Goal: Task Accomplishment & Management: Complete application form

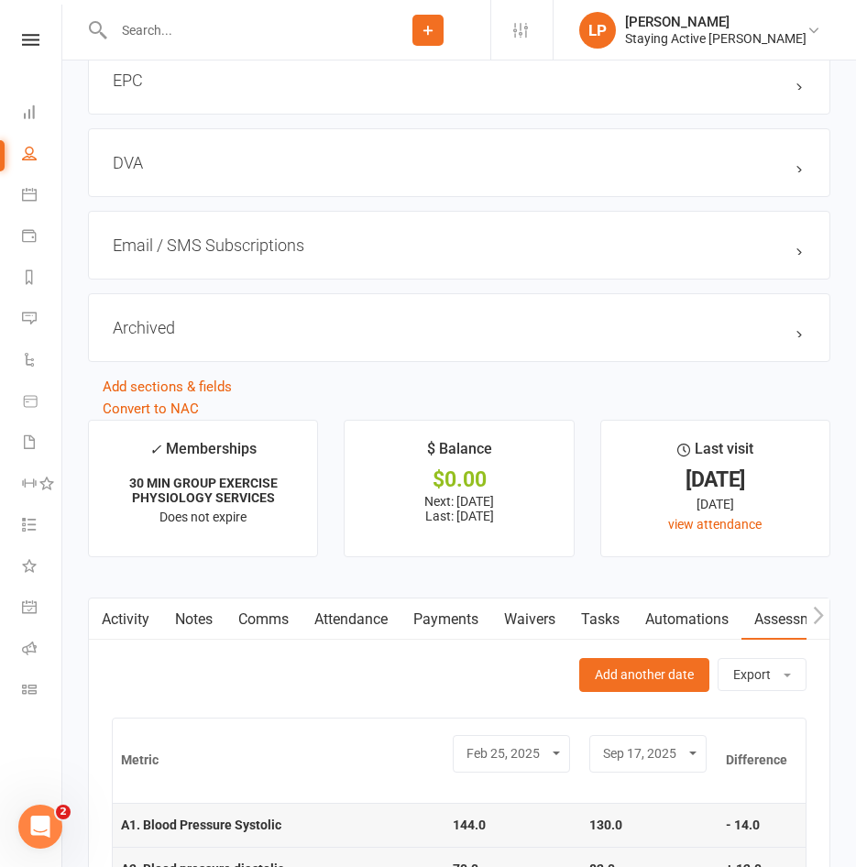
scroll to position [2475, 0]
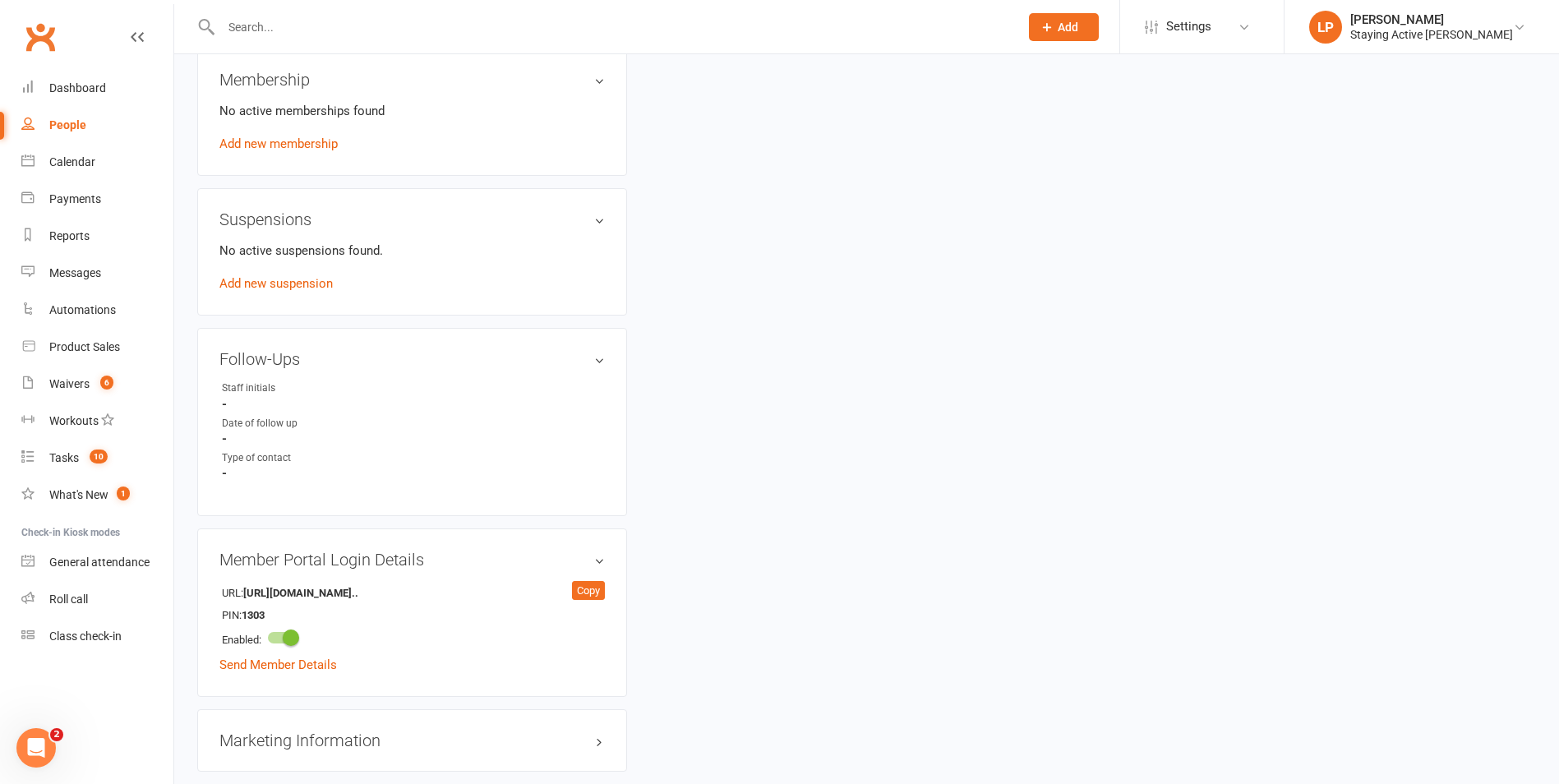
scroll to position [1232, 0]
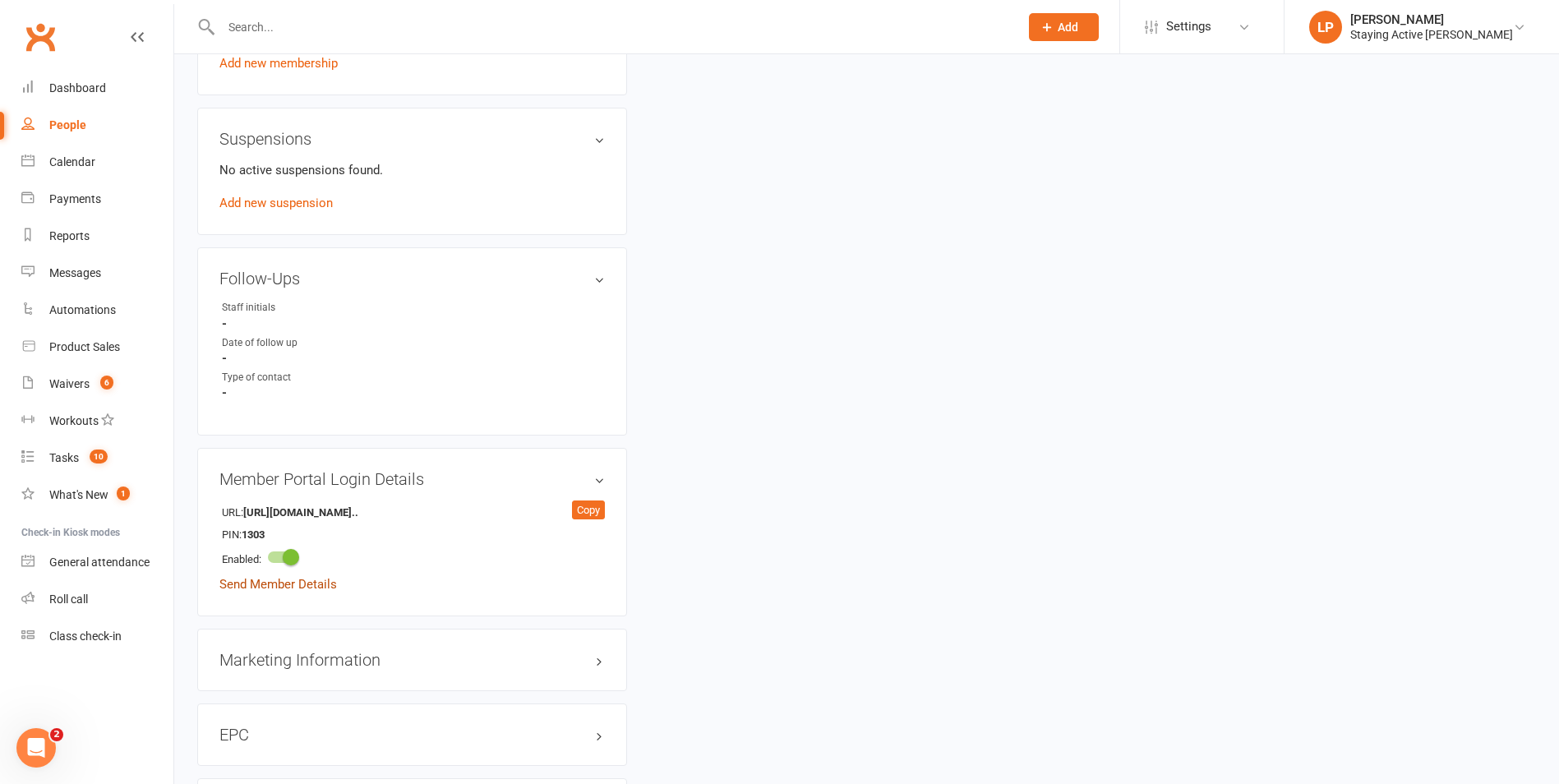
click at [289, 587] on link "Send Member Details" at bounding box center [278, 584] width 117 height 15
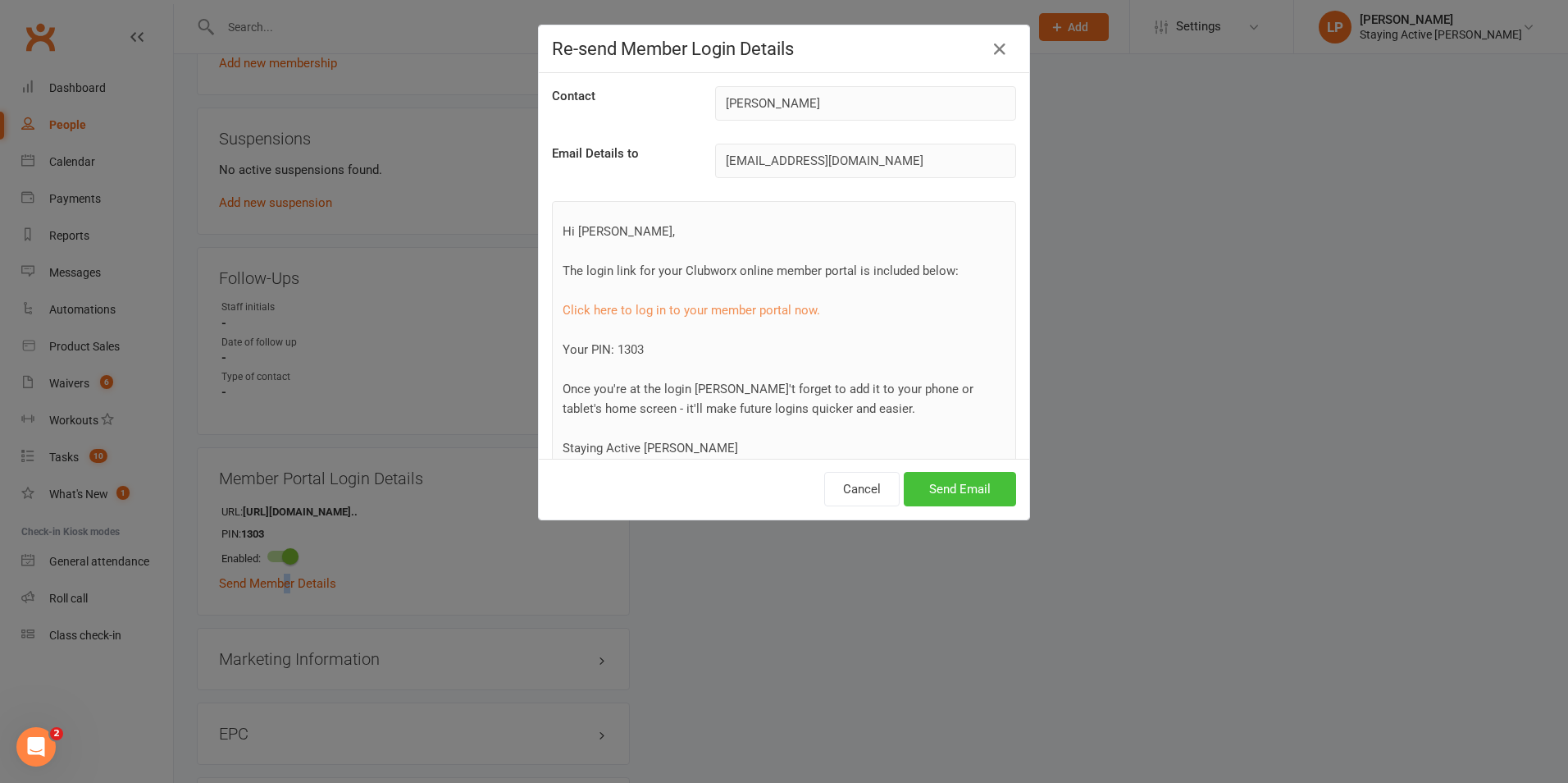
click at [765, 481] on button "Send Email" at bounding box center [960, 489] width 113 height 35
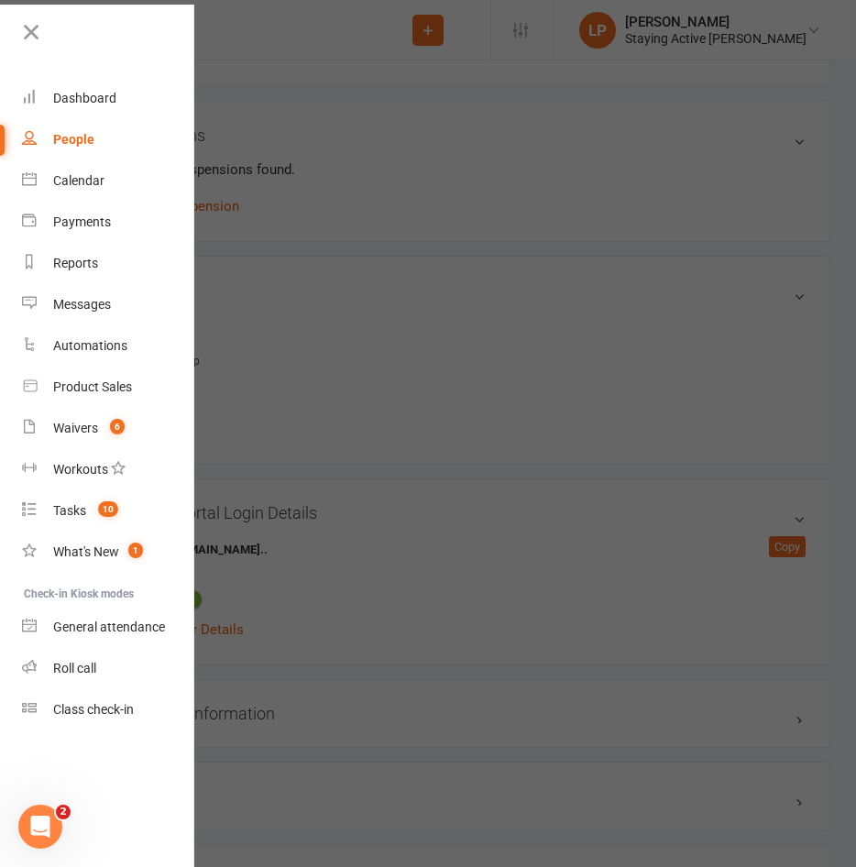
drag, startPoint x: 36, startPoint y: 35, endPoint x: 241, endPoint y: 57, distance: 206.5
click at [36, 35] on icon at bounding box center [31, 32] width 26 height 26
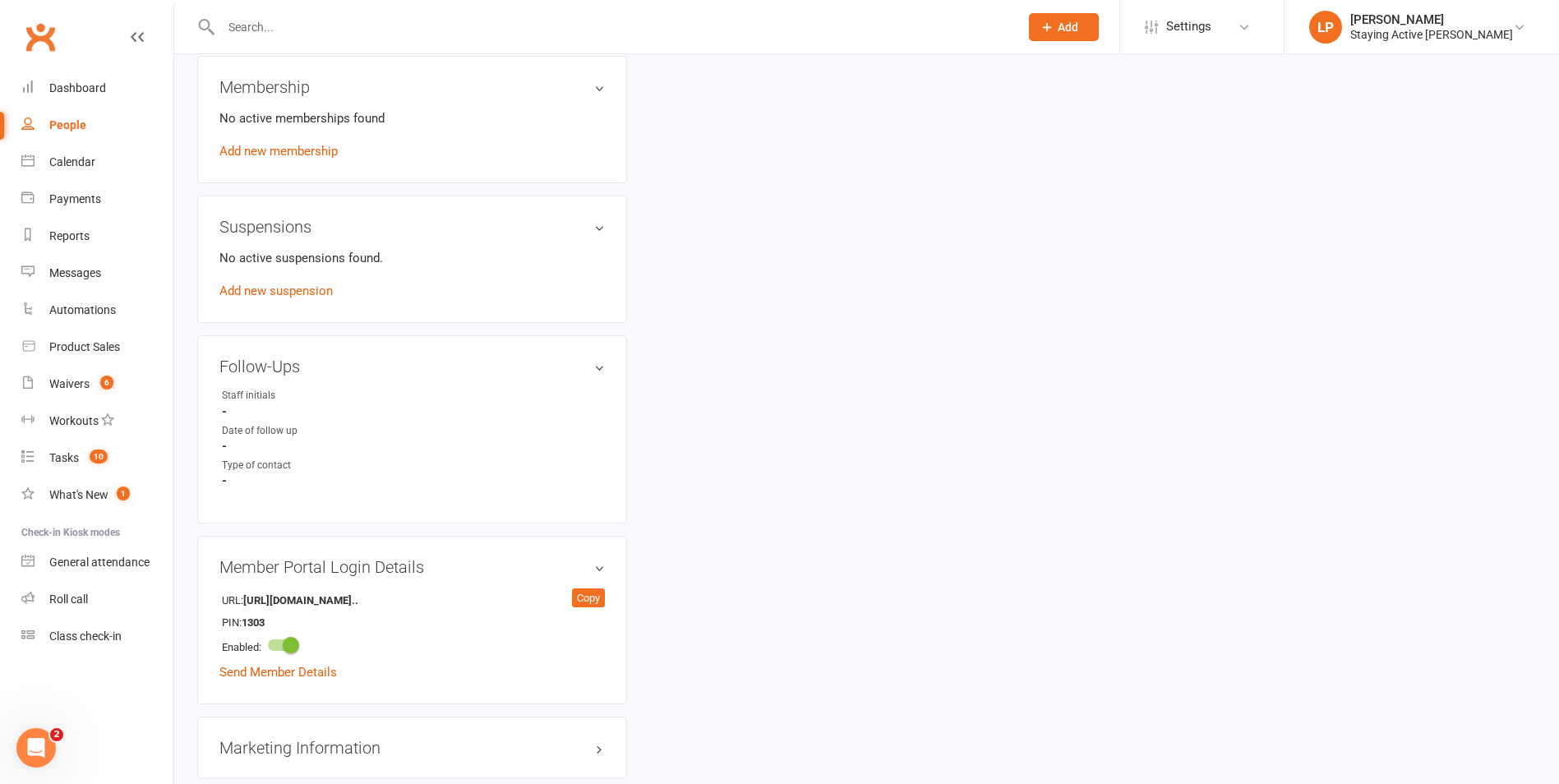
scroll to position [980, 0]
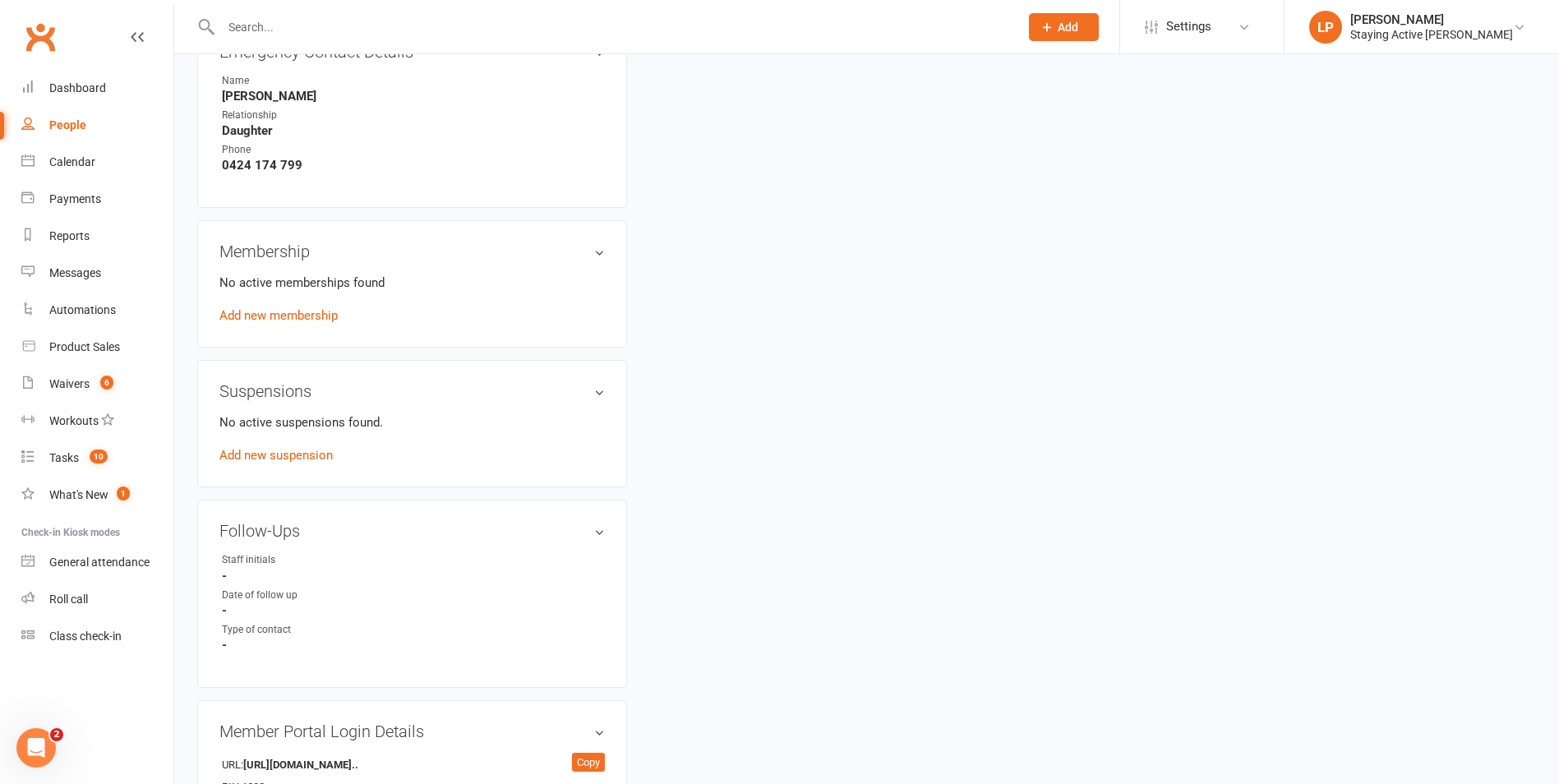
click at [596, 252] on h3 "Membership" at bounding box center [412, 251] width 385 height 18
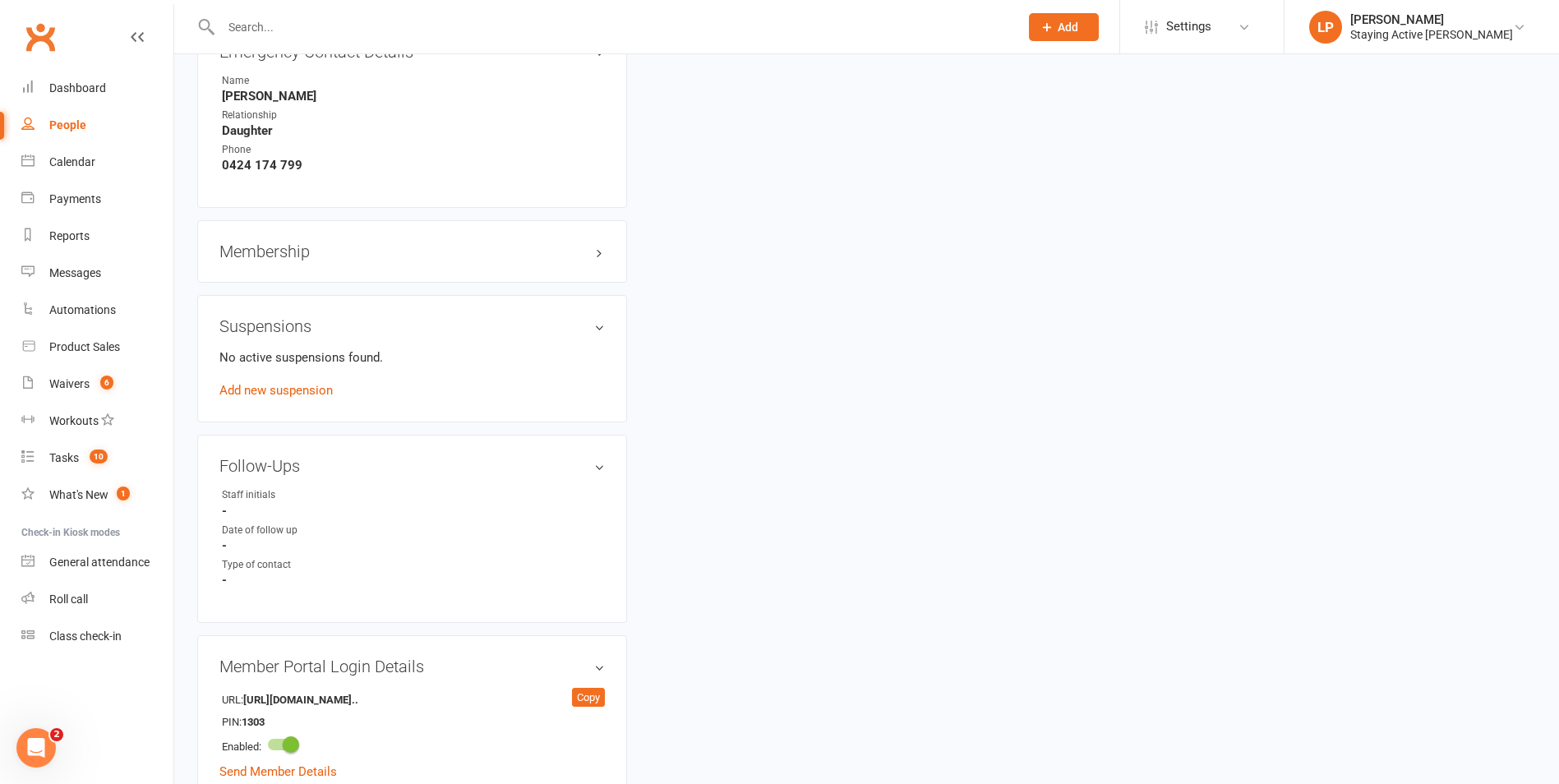
click at [585, 325] on h3 "Suspensions" at bounding box center [412, 326] width 385 height 18
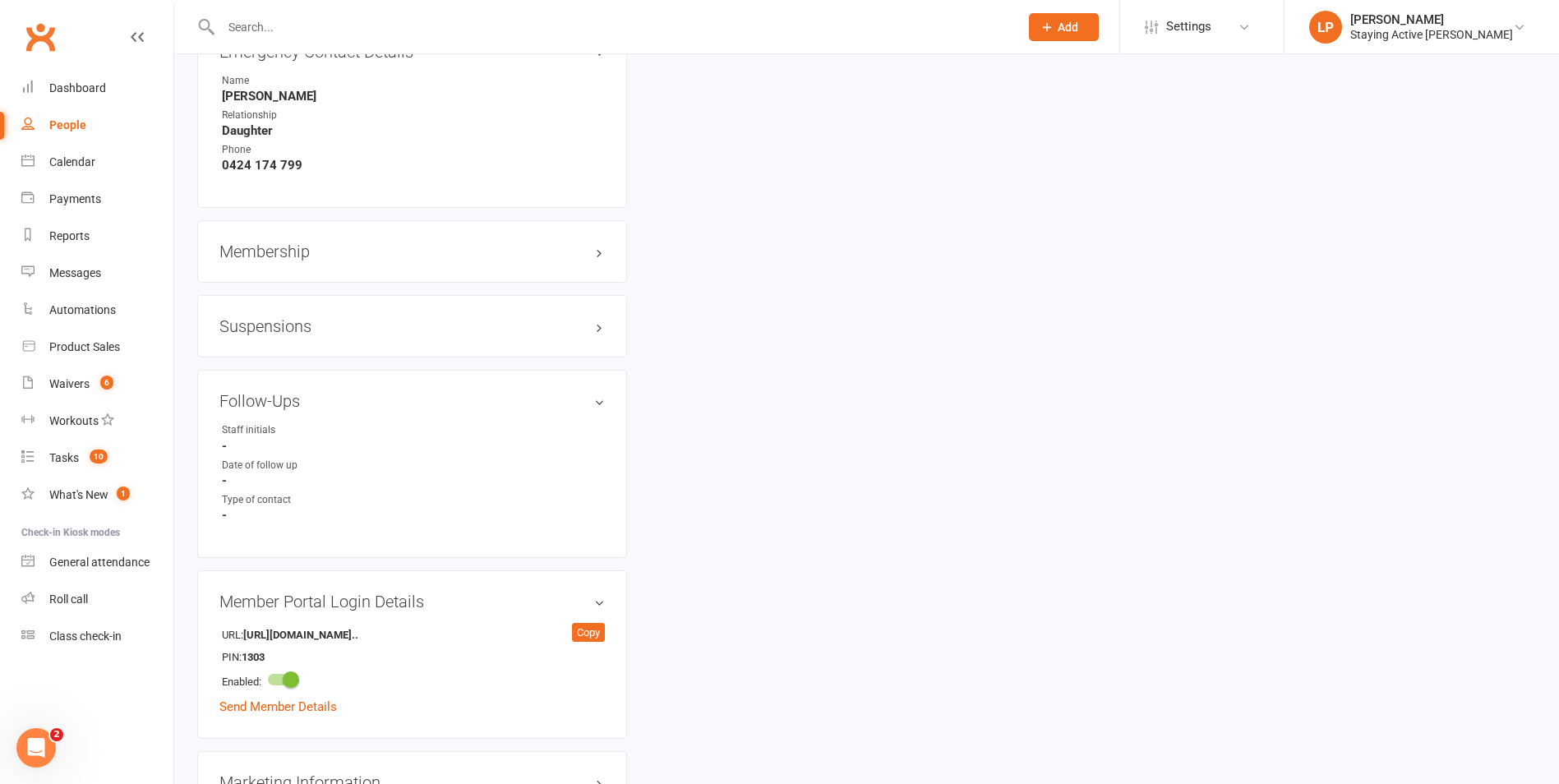
click at [599, 253] on h3 "Membership" at bounding box center [412, 251] width 385 height 18
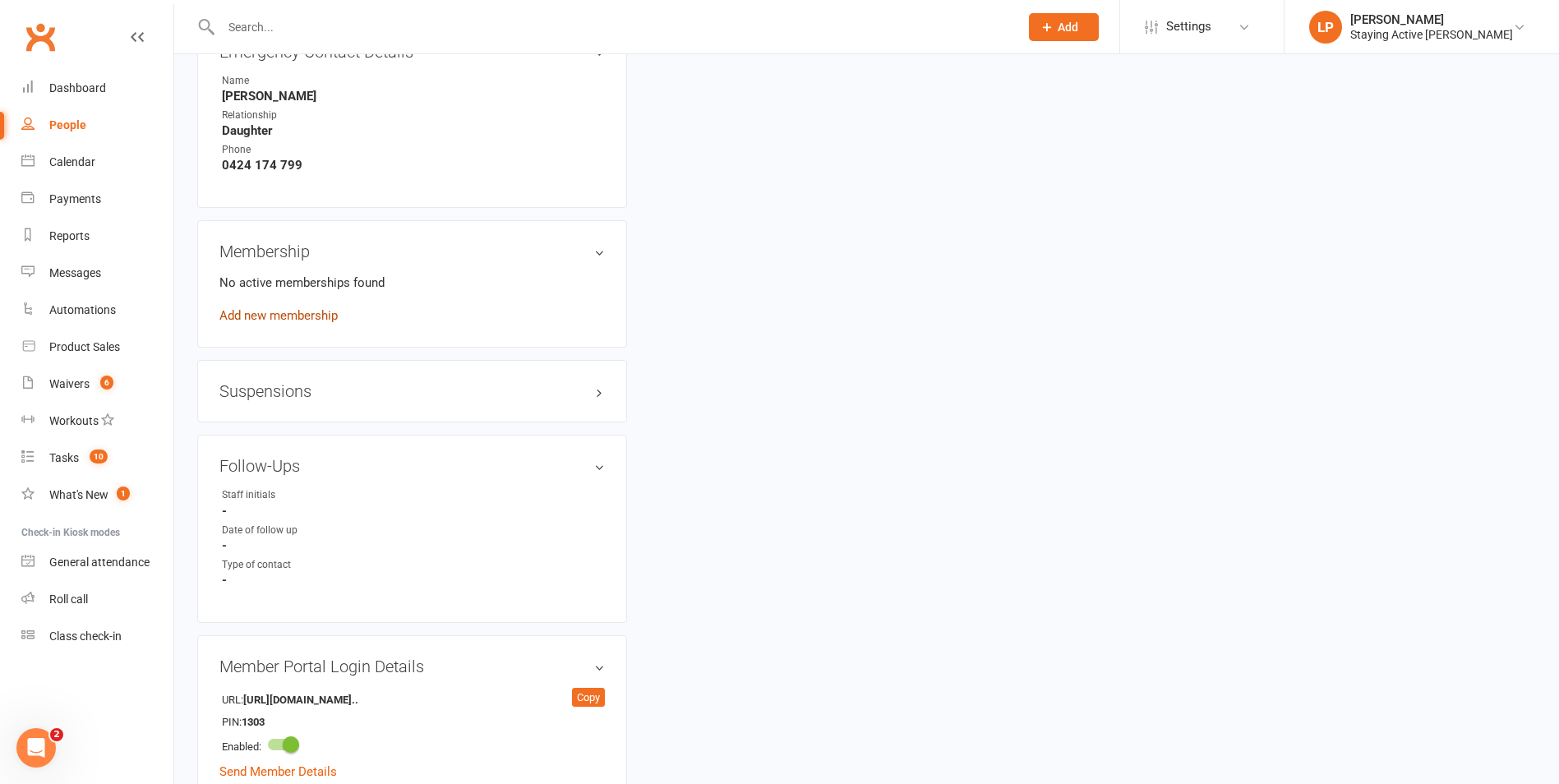
click at [264, 314] on link "Add new membership" at bounding box center [279, 315] width 118 height 15
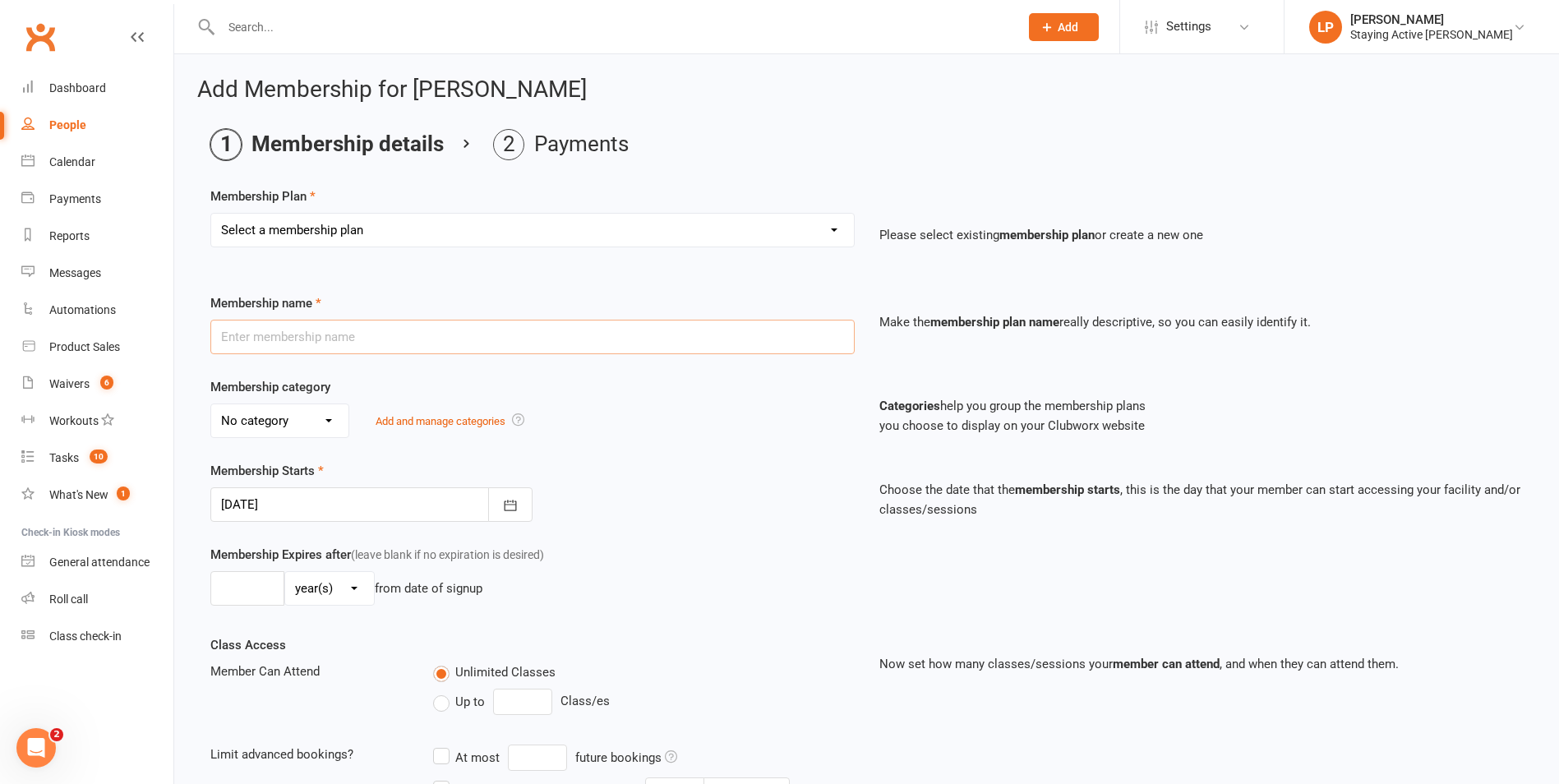
click at [420, 330] on input "text" at bounding box center [533, 337] width 645 height 35
type input "30 MIN GROUP EXERCISE PHYSIOLOGY SERVICES Item Code: 502"
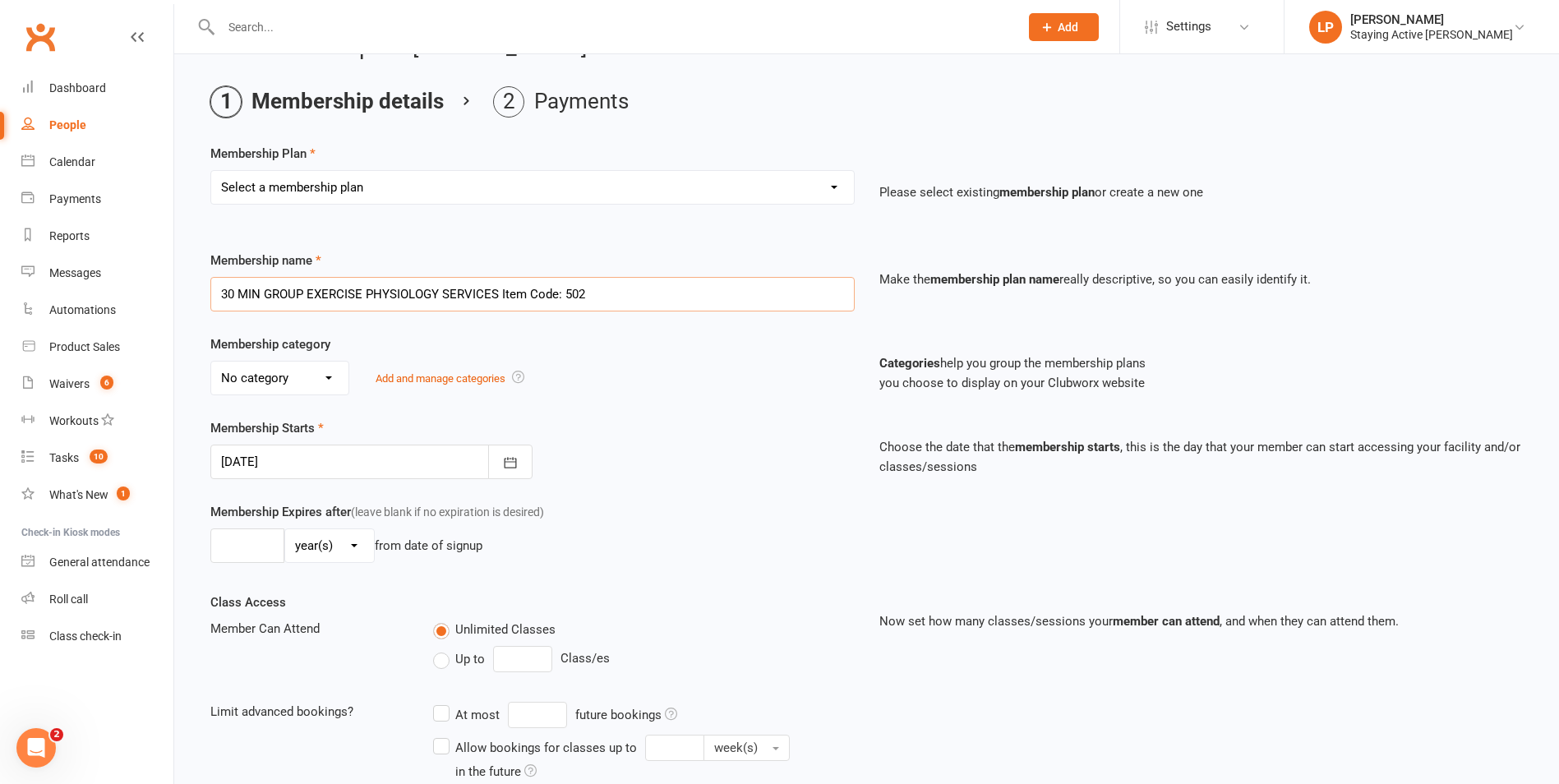
scroll to position [82, 0]
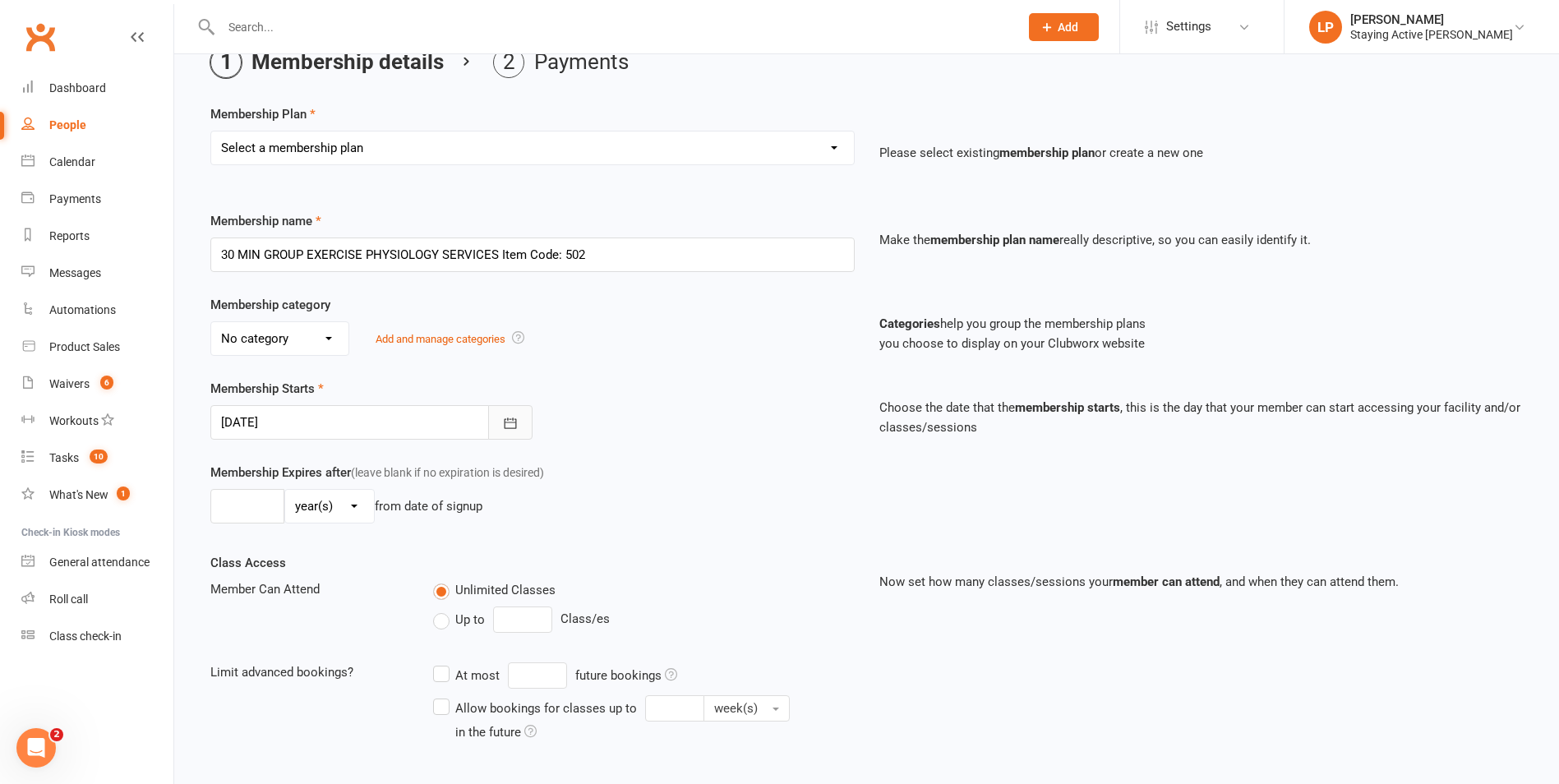
click at [506, 415] on icon "button" at bounding box center [510, 423] width 16 height 16
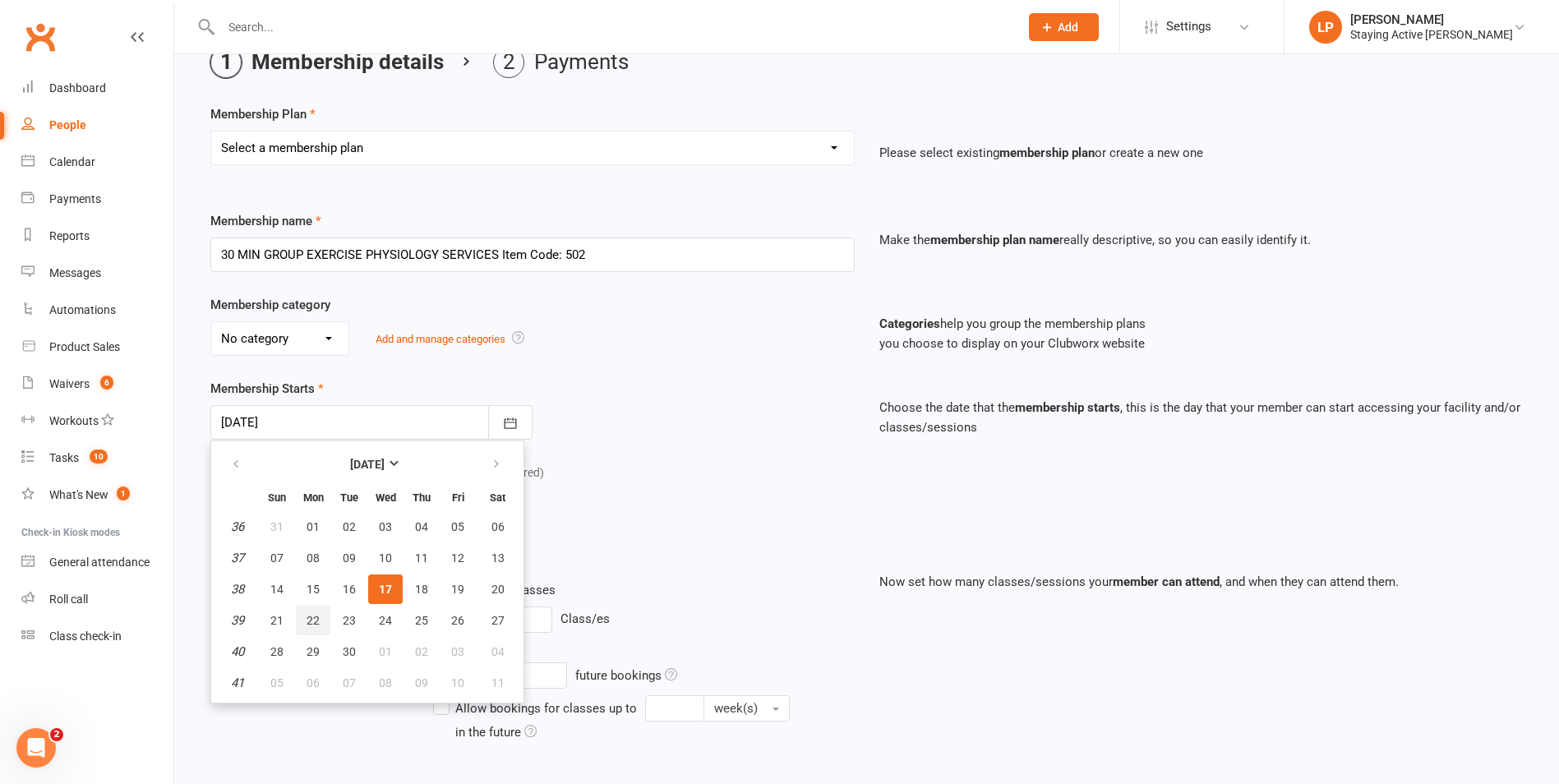
click at [314, 617] on span "22" at bounding box center [313, 620] width 13 height 13
type input "[DATE]"
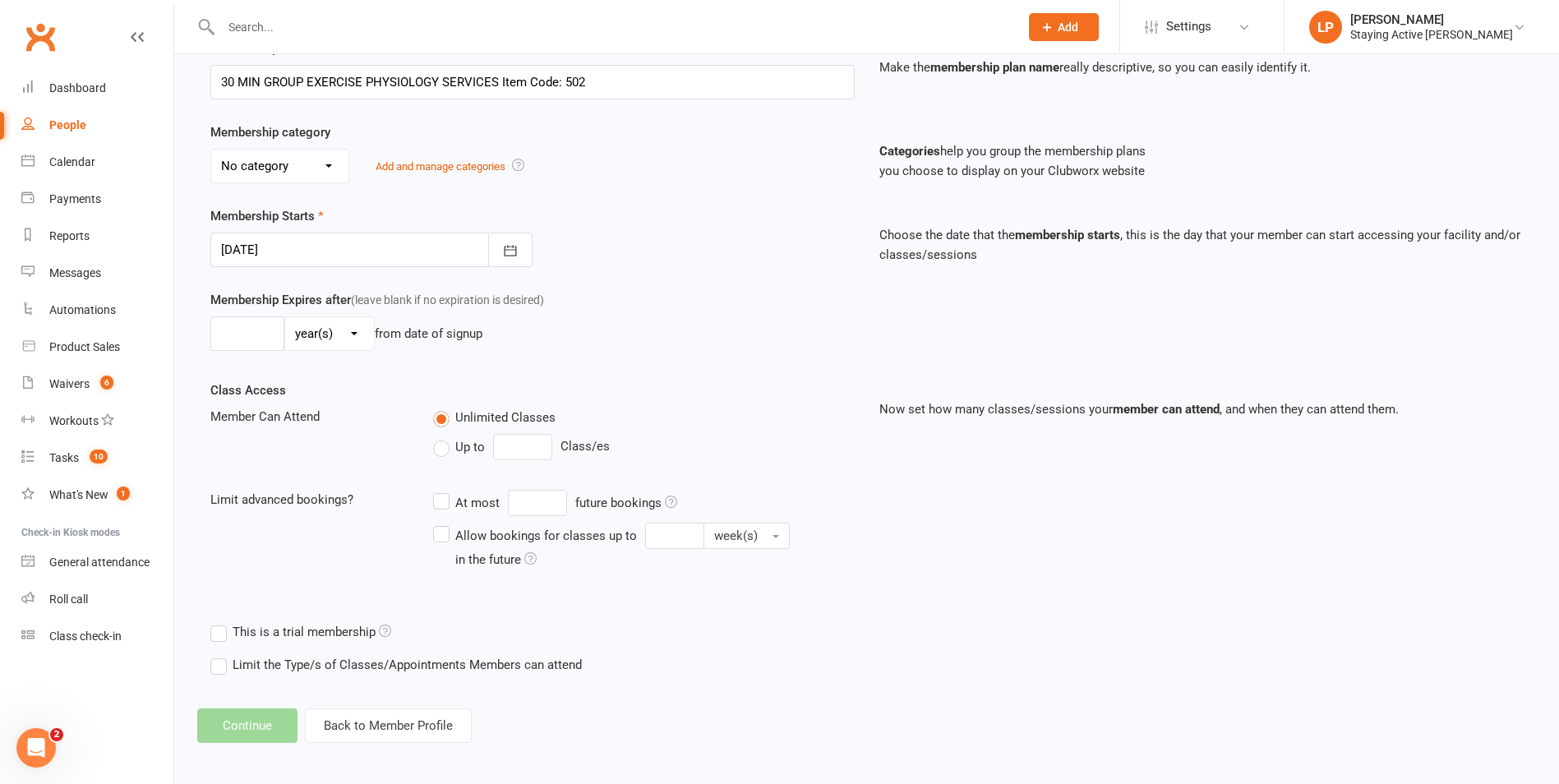
scroll to position [261, 0]
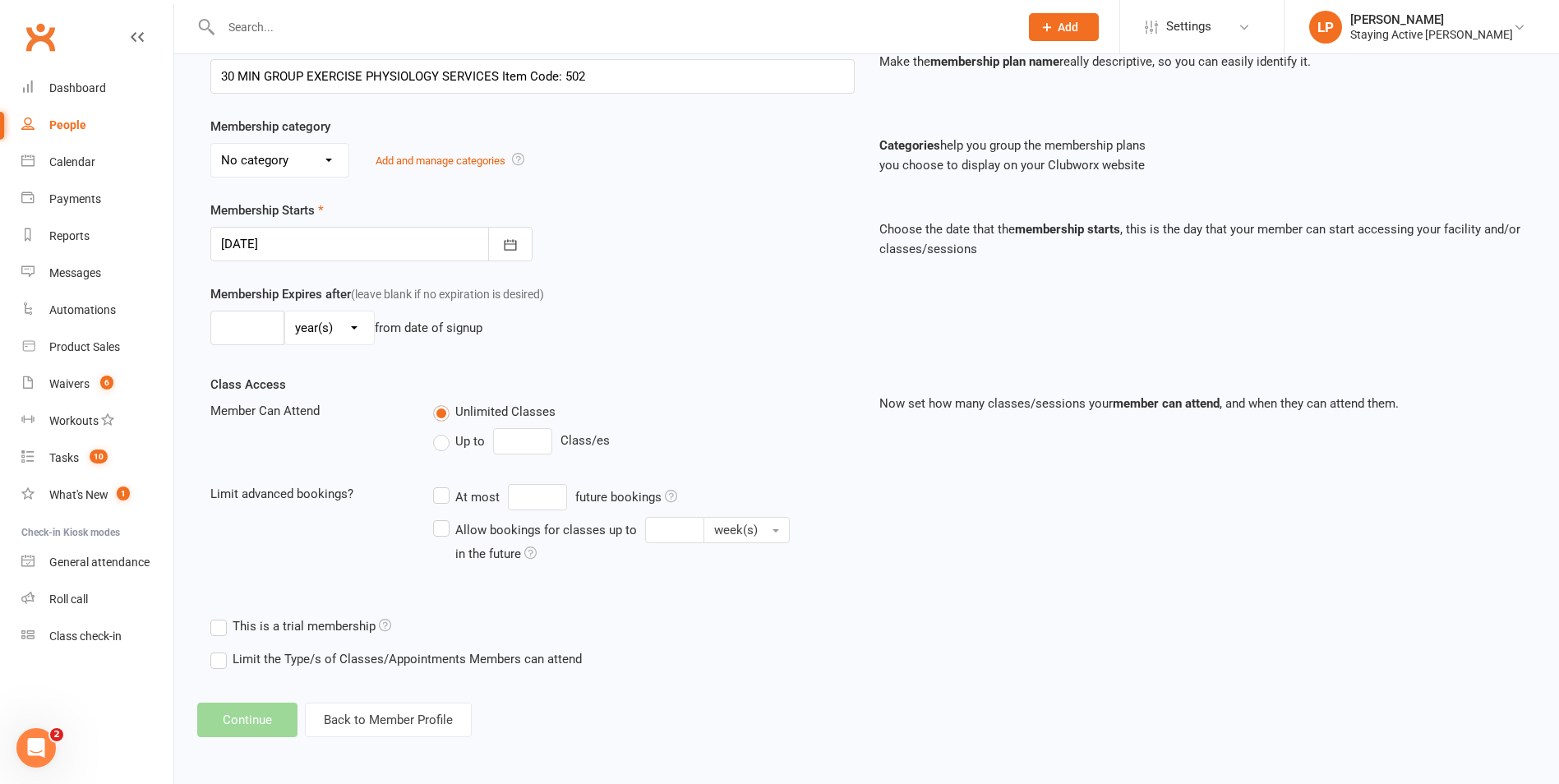
click at [300, 170] on select "No category Direct Debit Excludes tax Group services Individual services Initia…" at bounding box center [280, 159] width 137 height 33
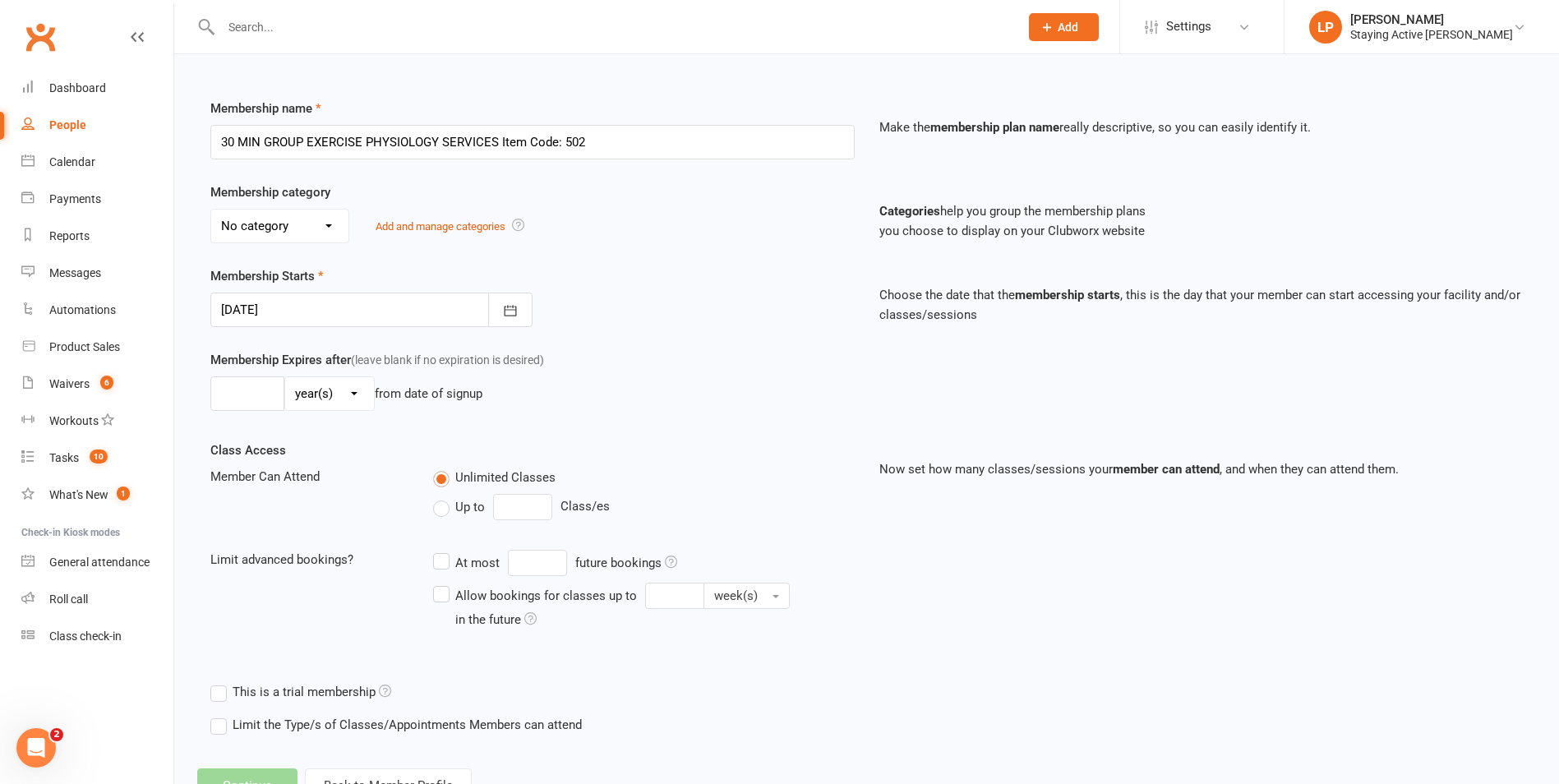
scroll to position [14, 0]
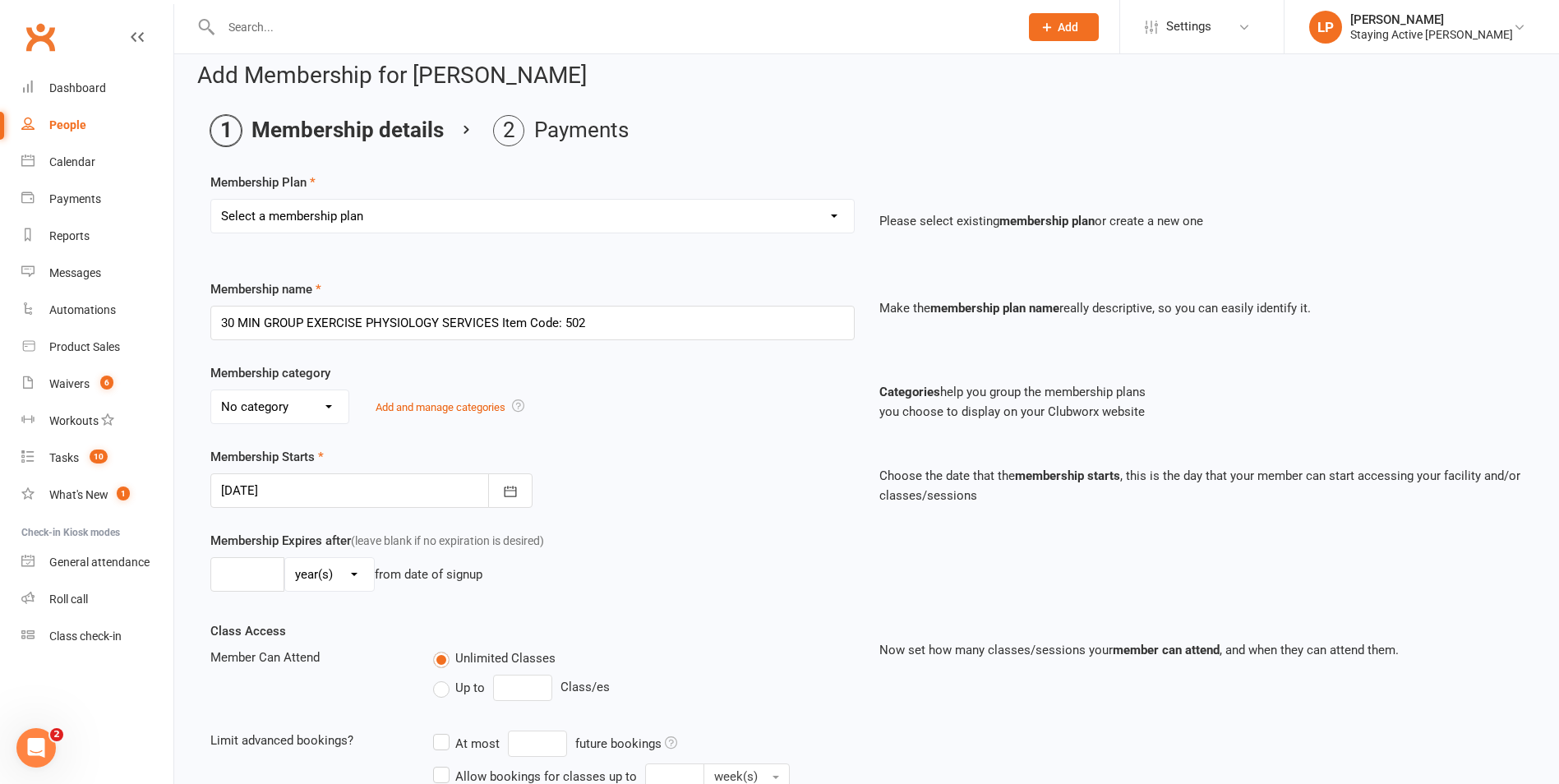
click at [361, 207] on select "Select a membership plan Create new Membership Plan 193000 Telehealth Exercise …" at bounding box center [533, 216] width 643 height 33
select select "2"
click at [212, 200] on select "Select a membership plan Create new Membership Plan 193000 Telehealth Exercise …" at bounding box center [533, 216] width 643 height 33
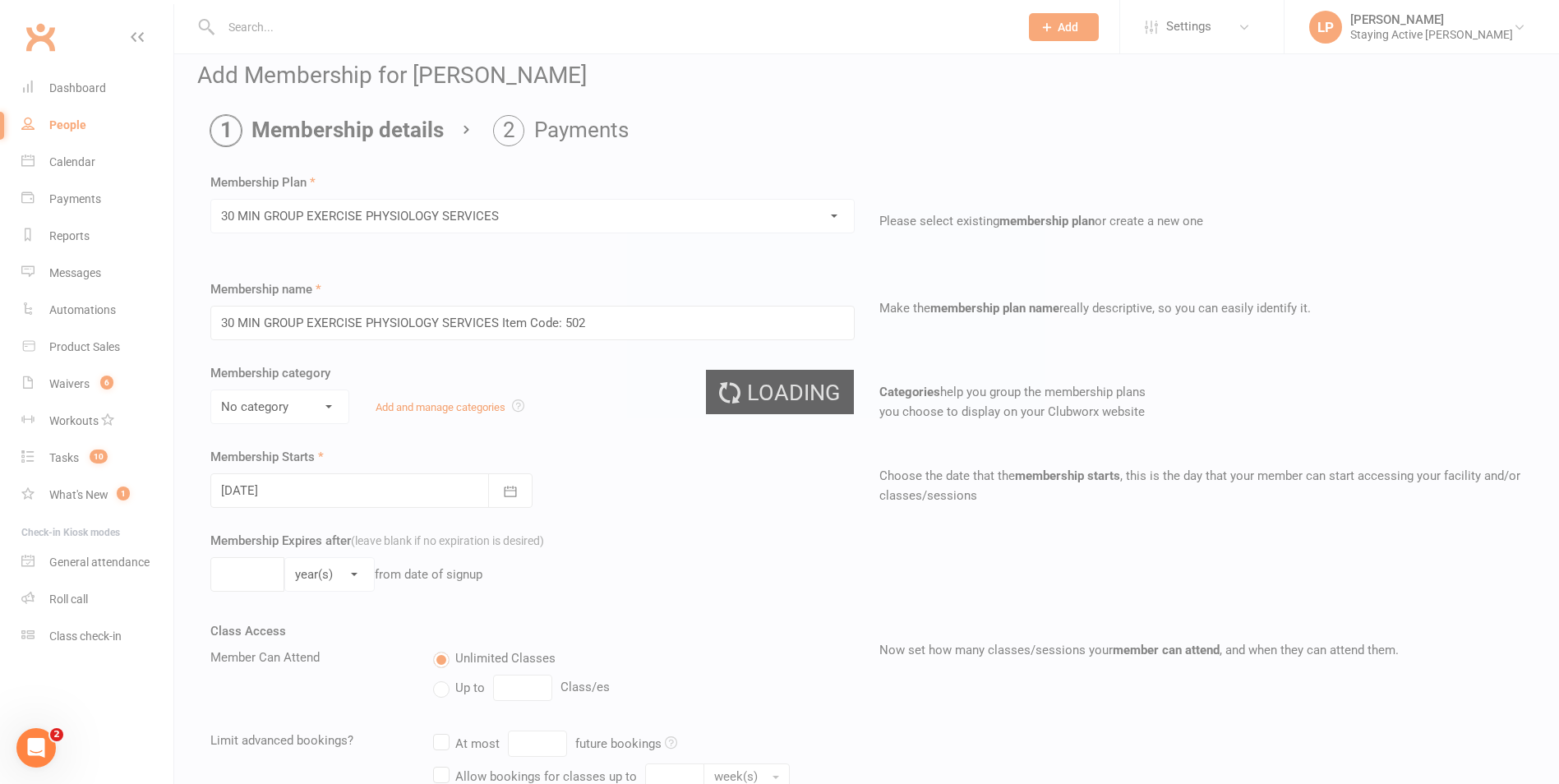
type input "30 MIN GROUP EXERCISE PHYSIOLOGY SERVICES"
select select "2"
type input "3"
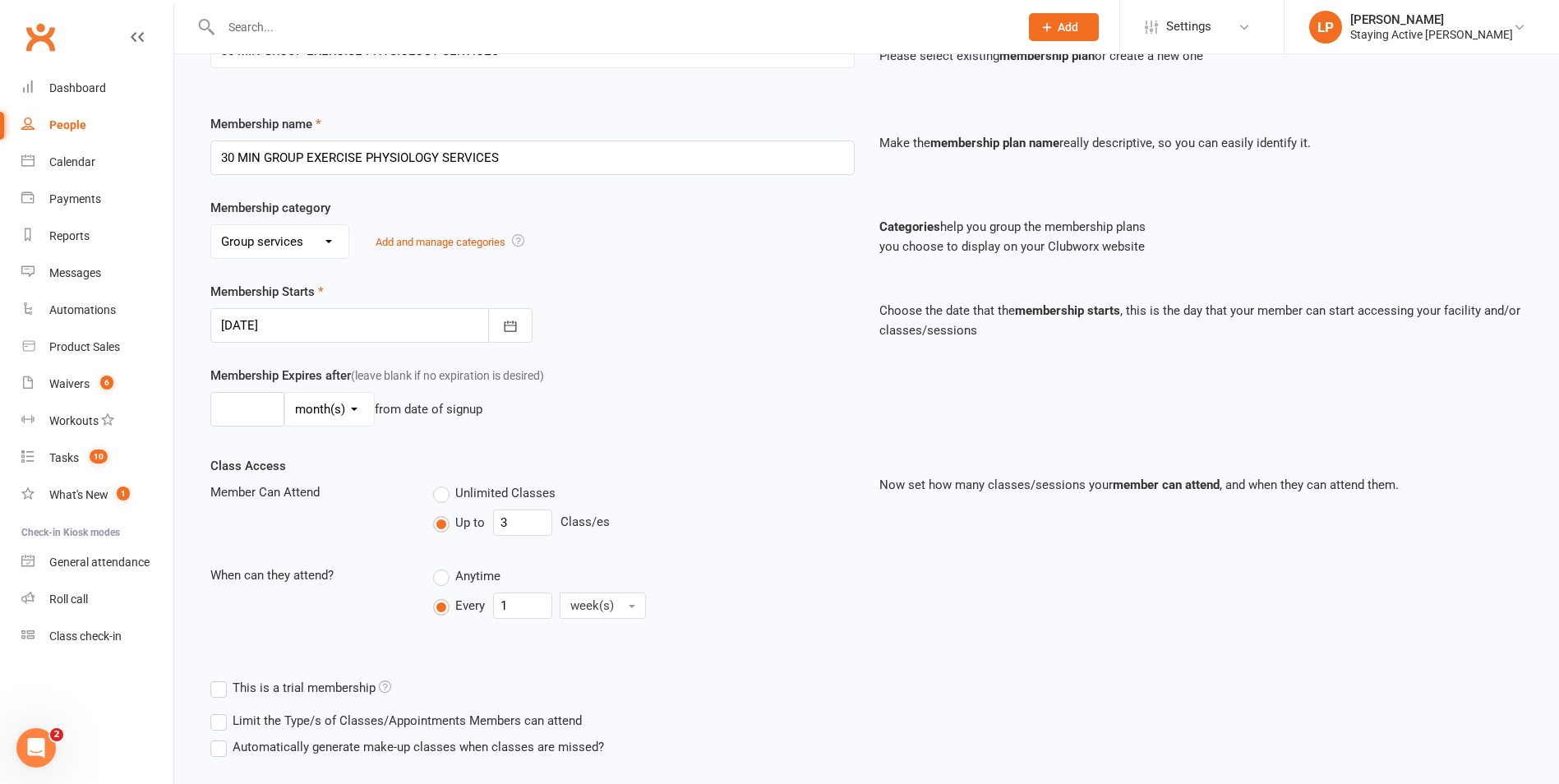
scroll to position [282, 0]
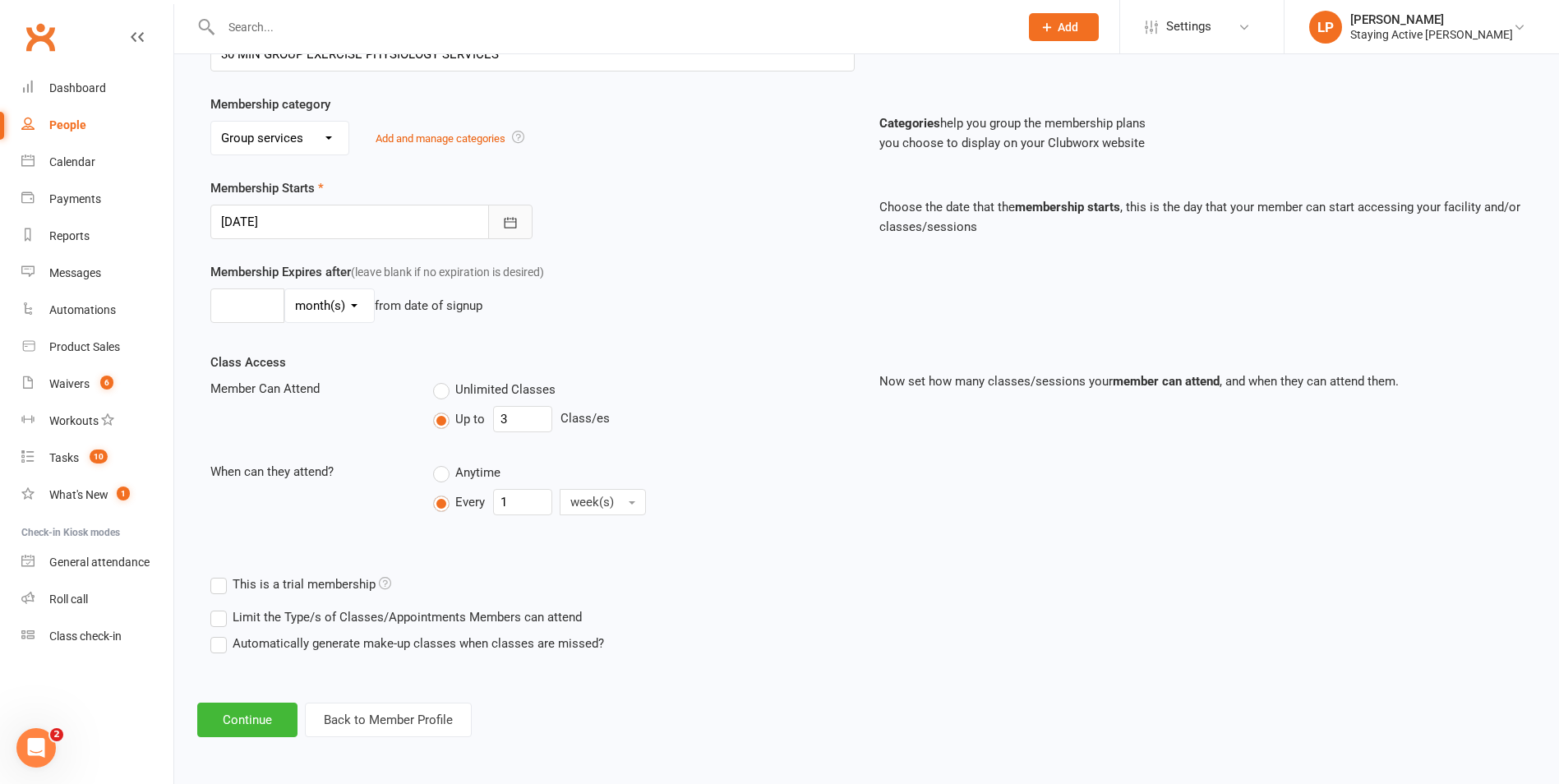
click at [511, 232] on button "button" at bounding box center [511, 221] width 45 height 35
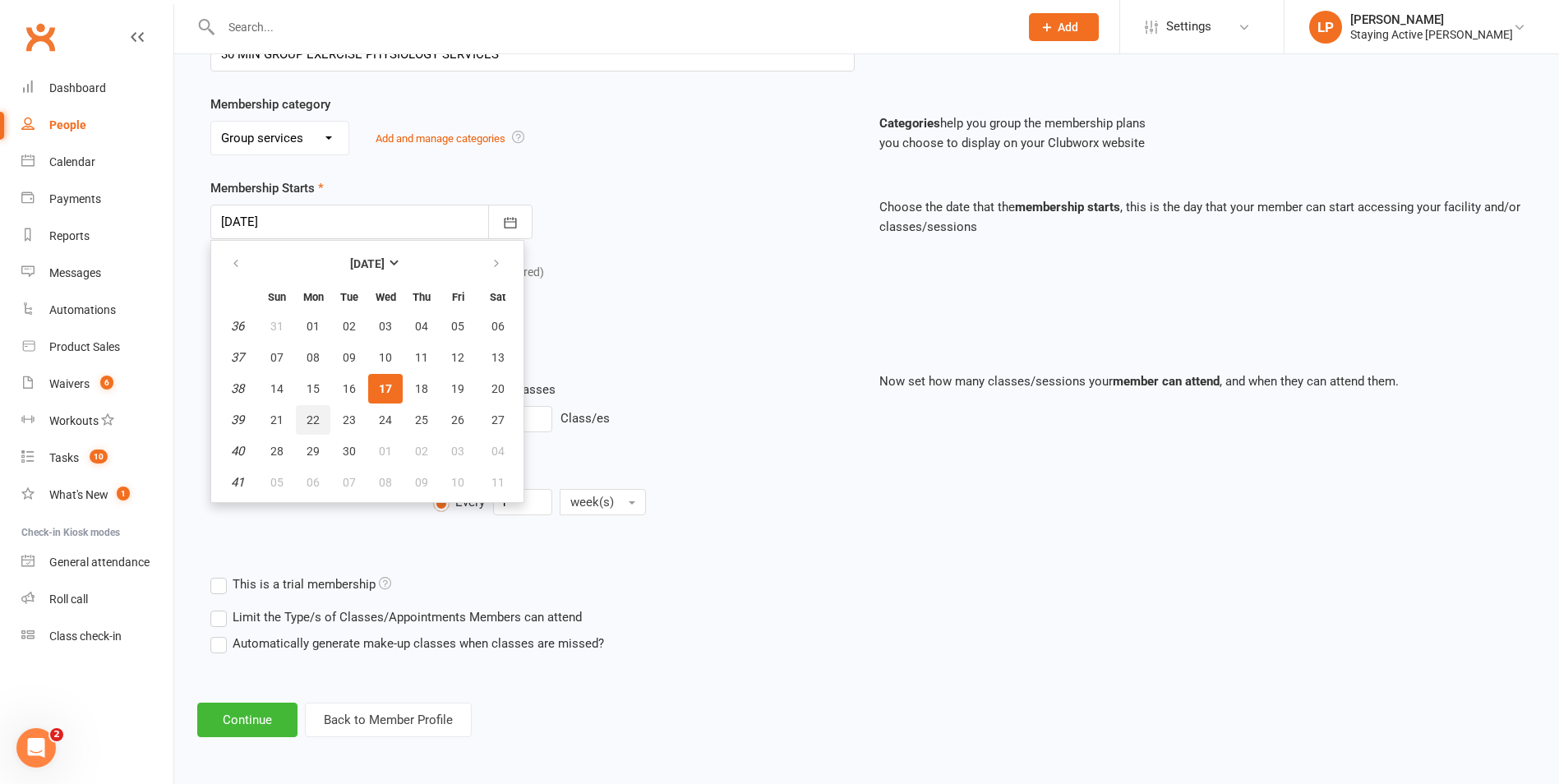
click at [305, 414] on button "22" at bounding box center [313, 419] width 35 height 30
type input "[DATE]"
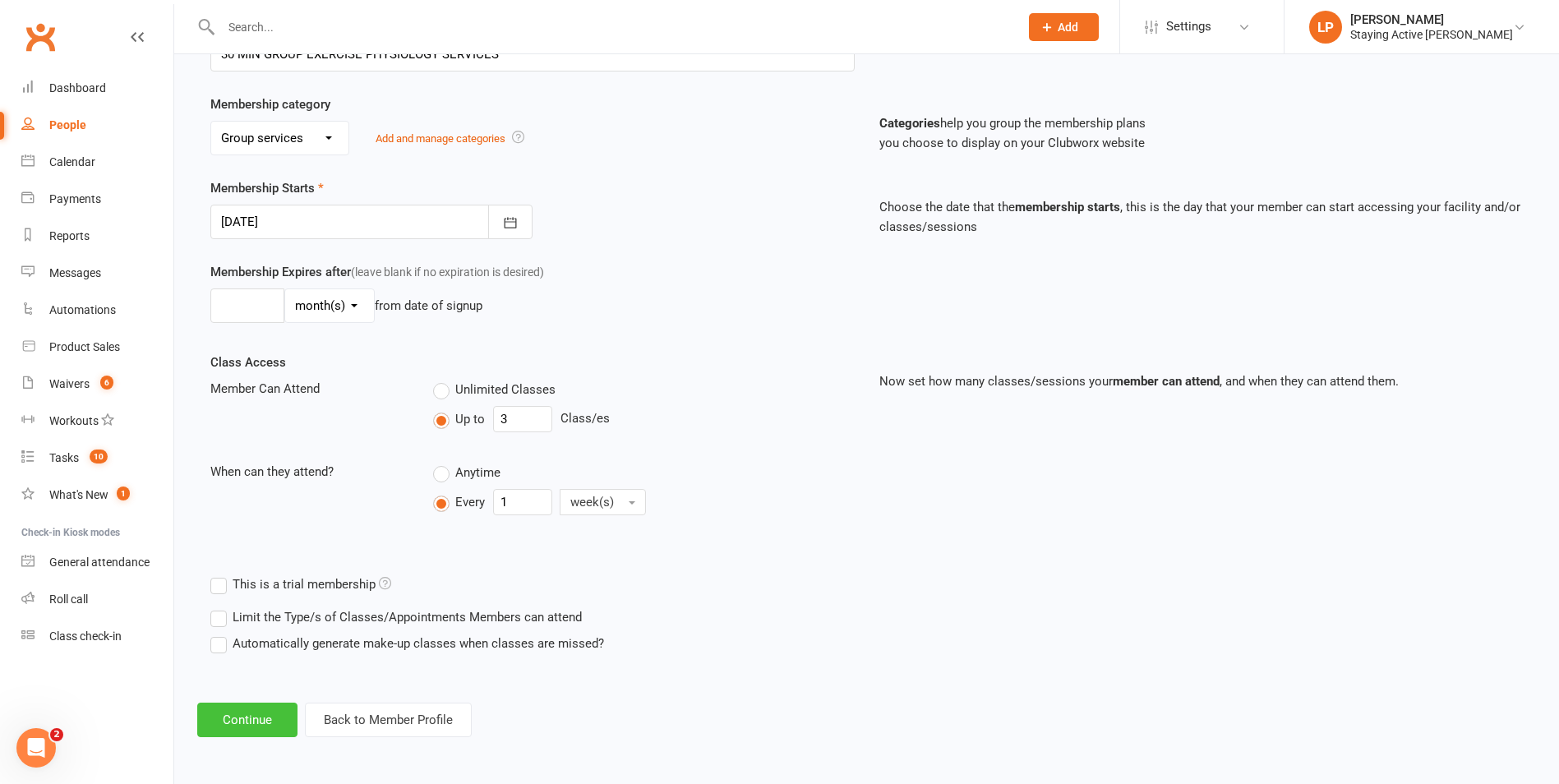
click at [255, 713] on button "Continue" at bounding box center [247, 719] width 100 height 35
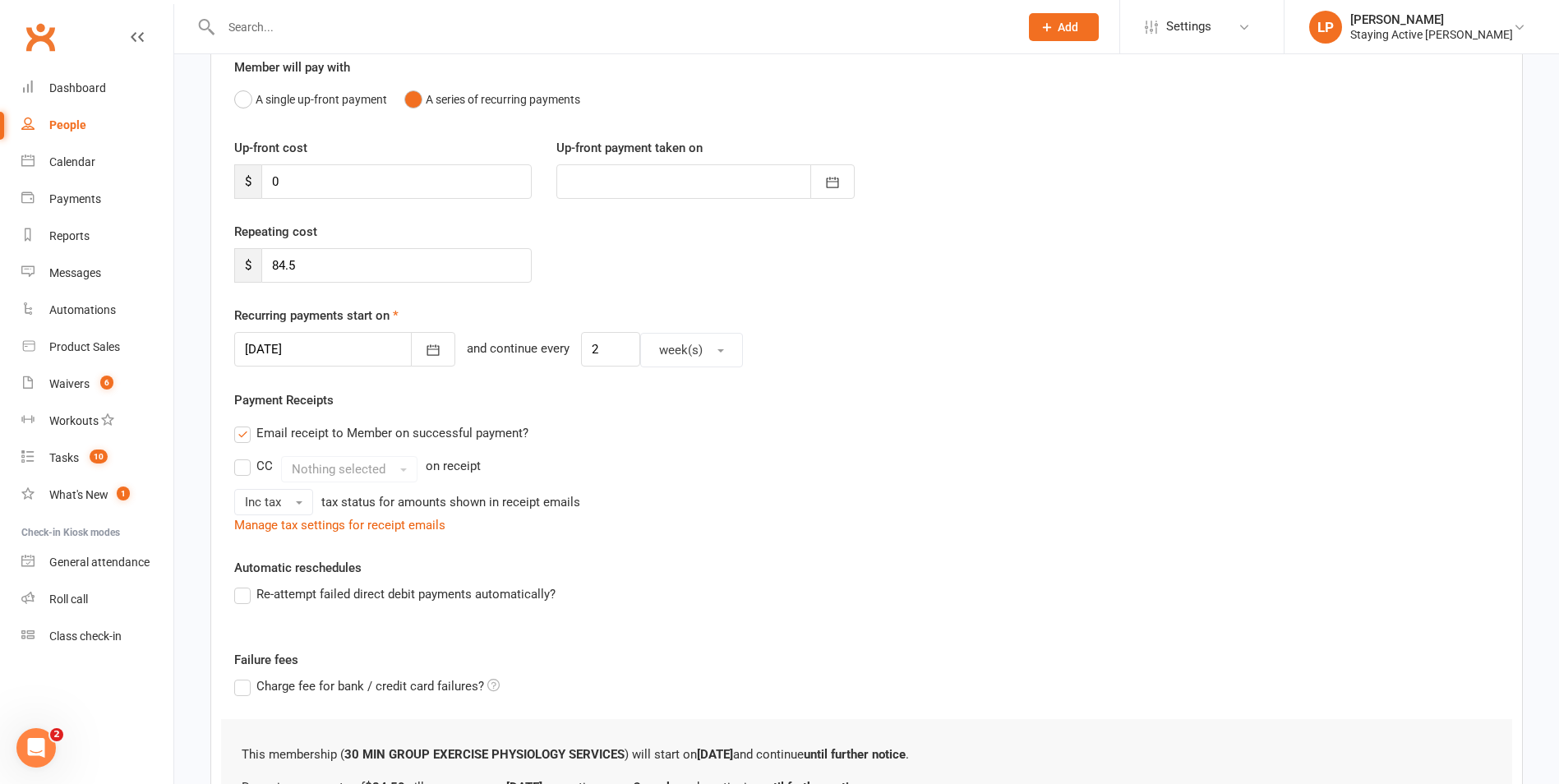
scroll to position [246, 0]
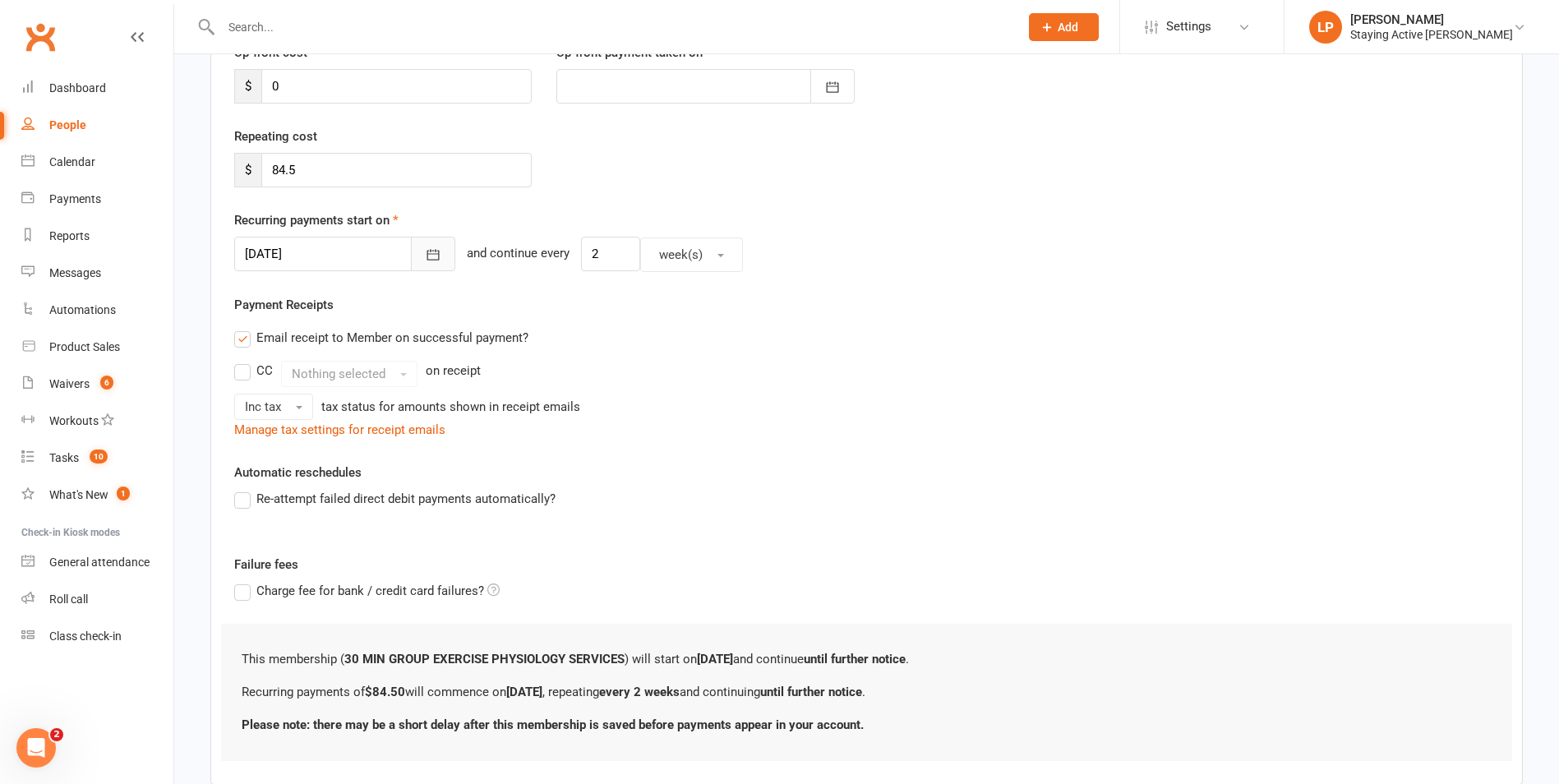
click at [411, 254] on button "button" at bounding box center [433, 254] width 45 height 35
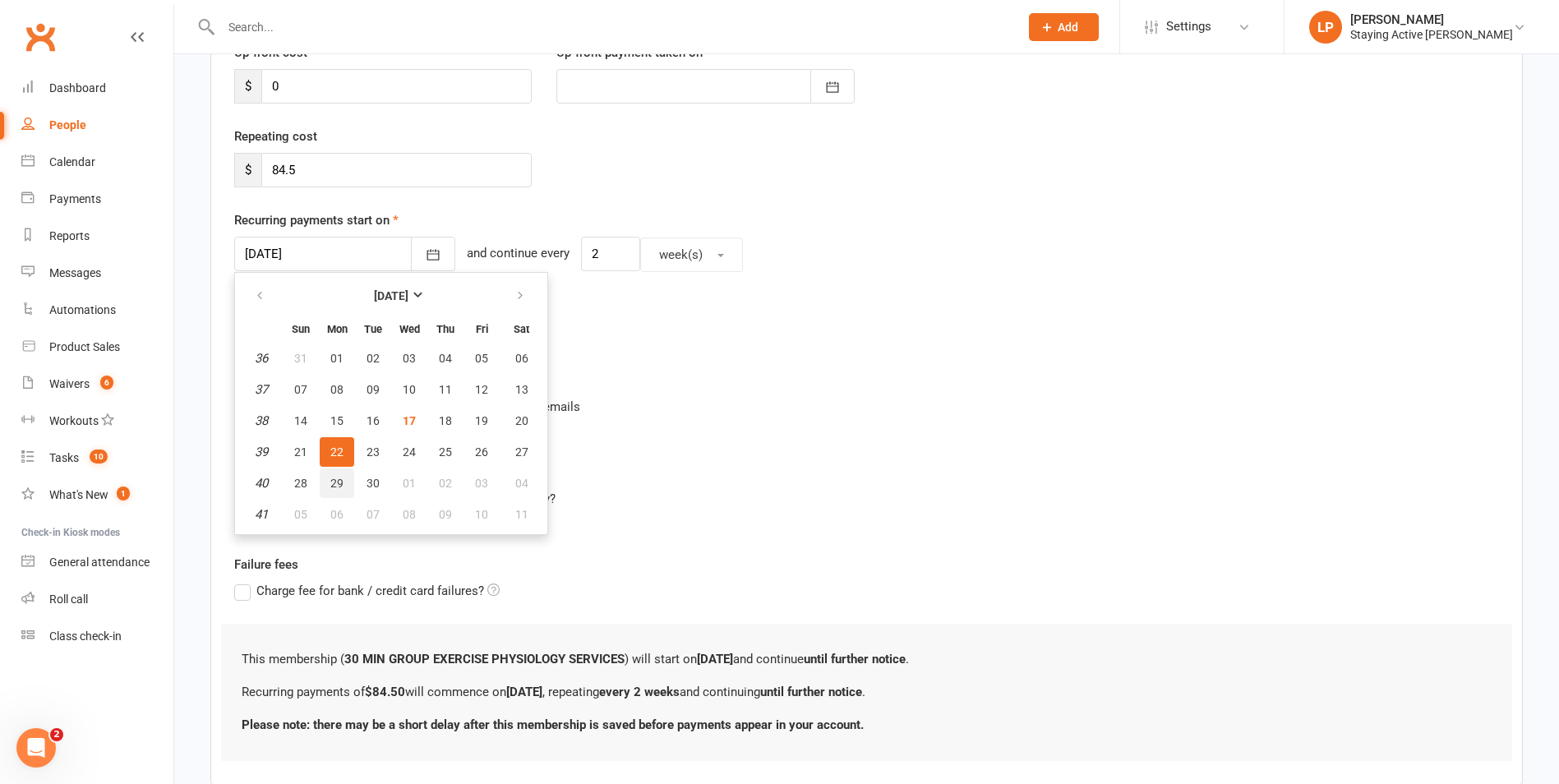
click at [333, 482] on span "29" at bounding box center [337, 483] width 13 height 13
type input "[DATE]"
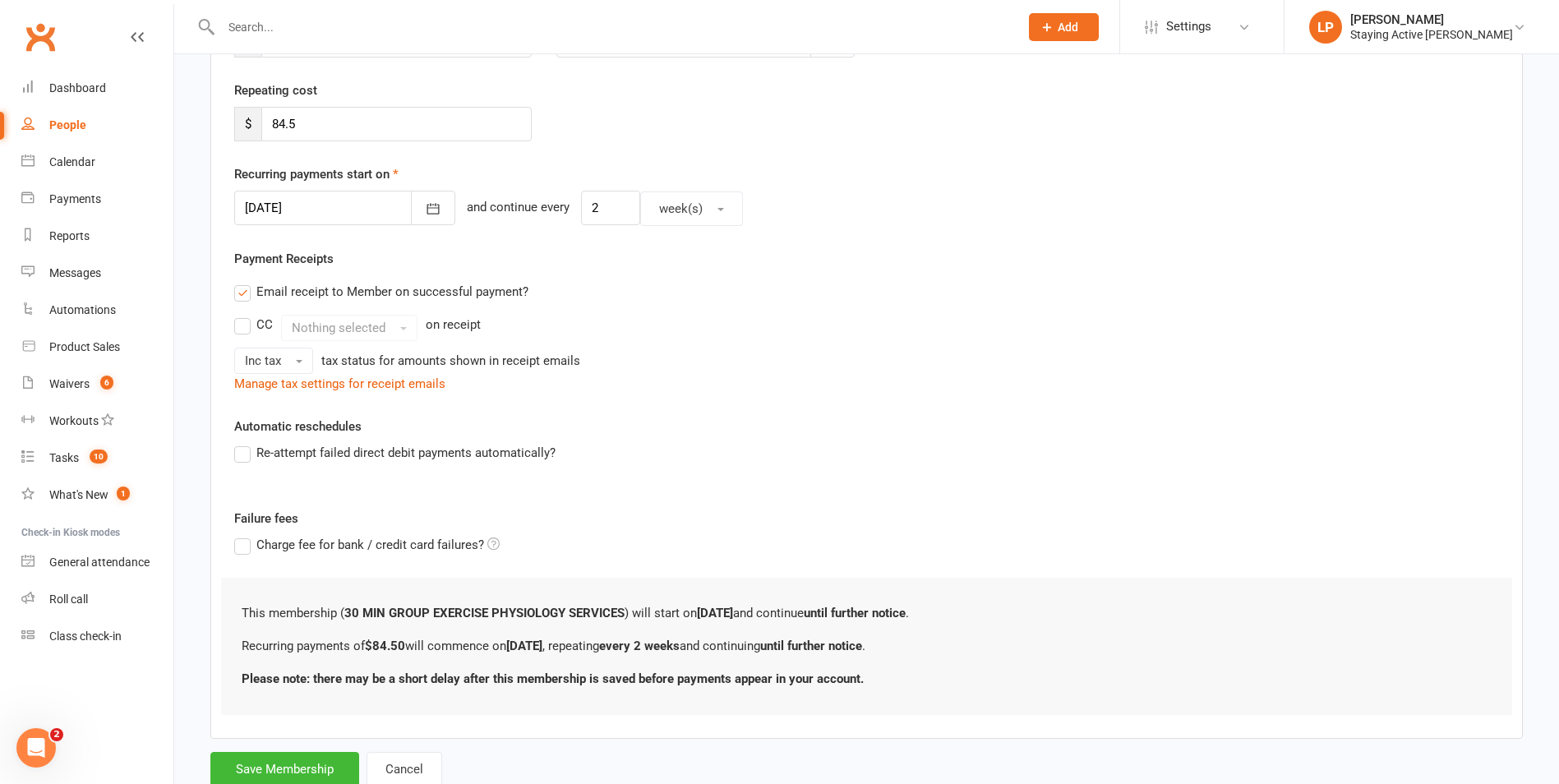
scroll to position [263, 0]
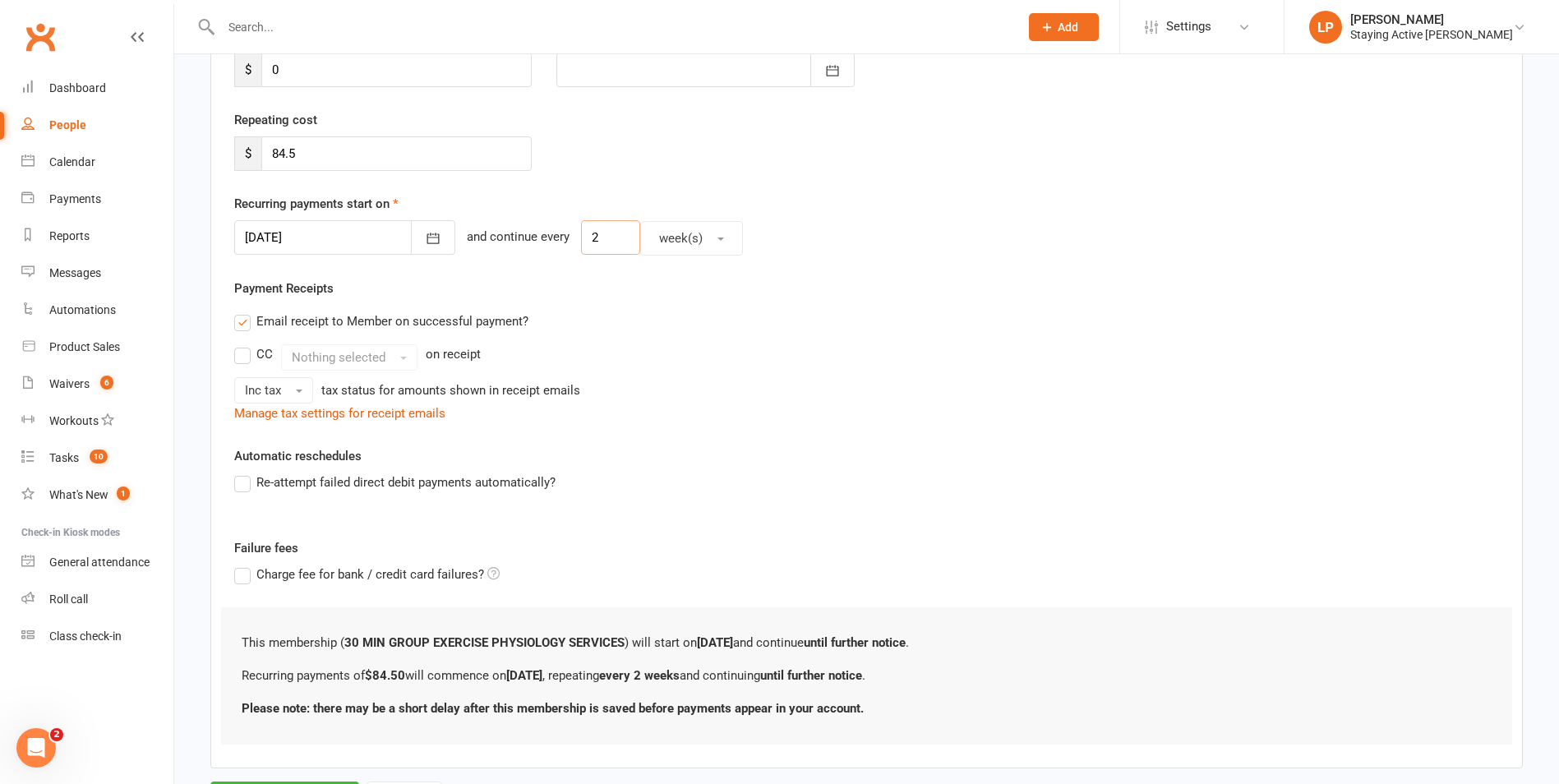
click at [581, 235] on input "2" at bounding box center [611, 237] width 59 height 35
drag, startPoint x: 430, startPoint y: 166, endPoint x: 271, endPoint y: 152, distance: 159.6
click at [271, 152] on input "84.5" at bounding box center [397, 153] width 271 height 35
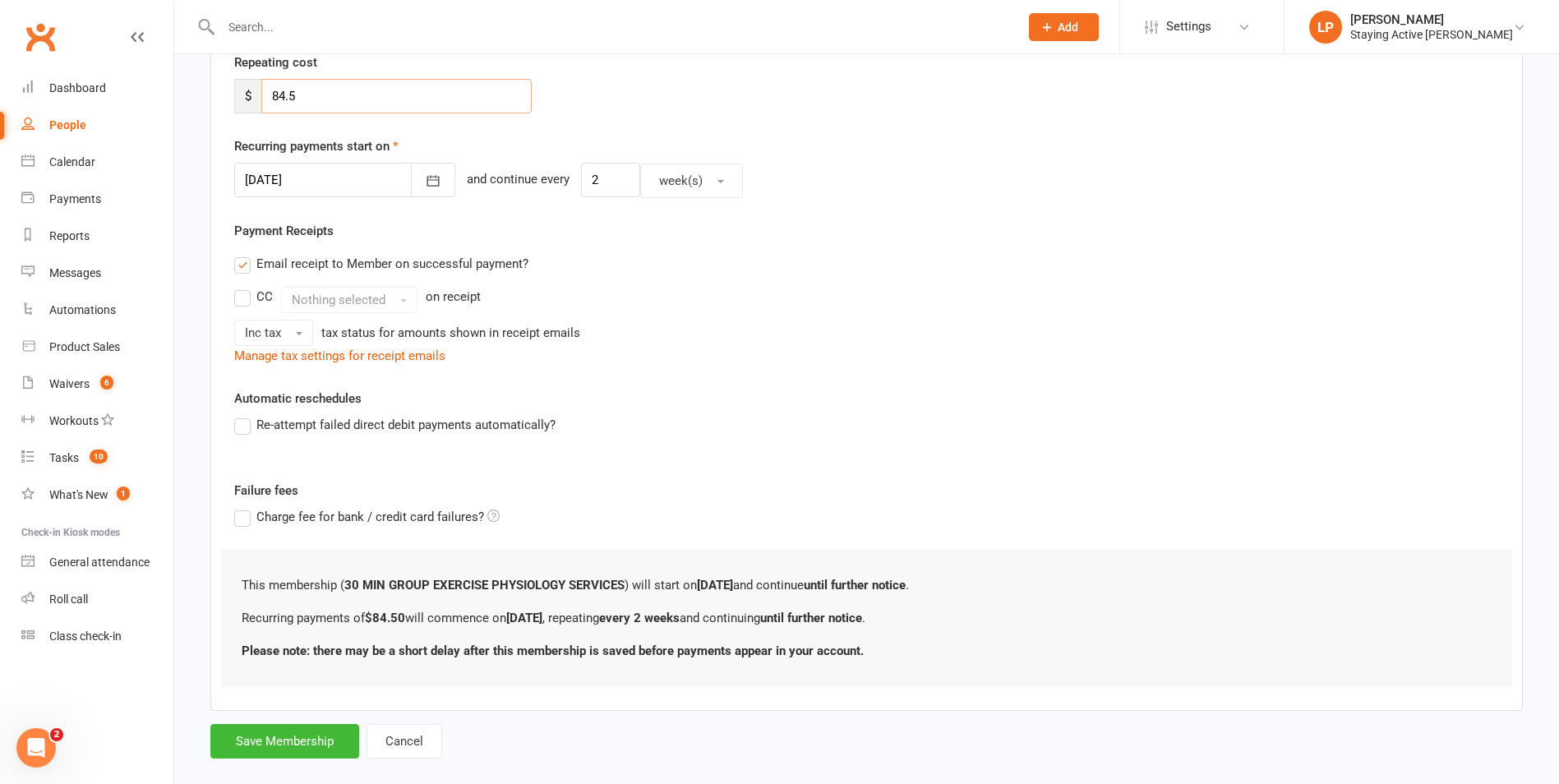
scroll to position [345, 0]
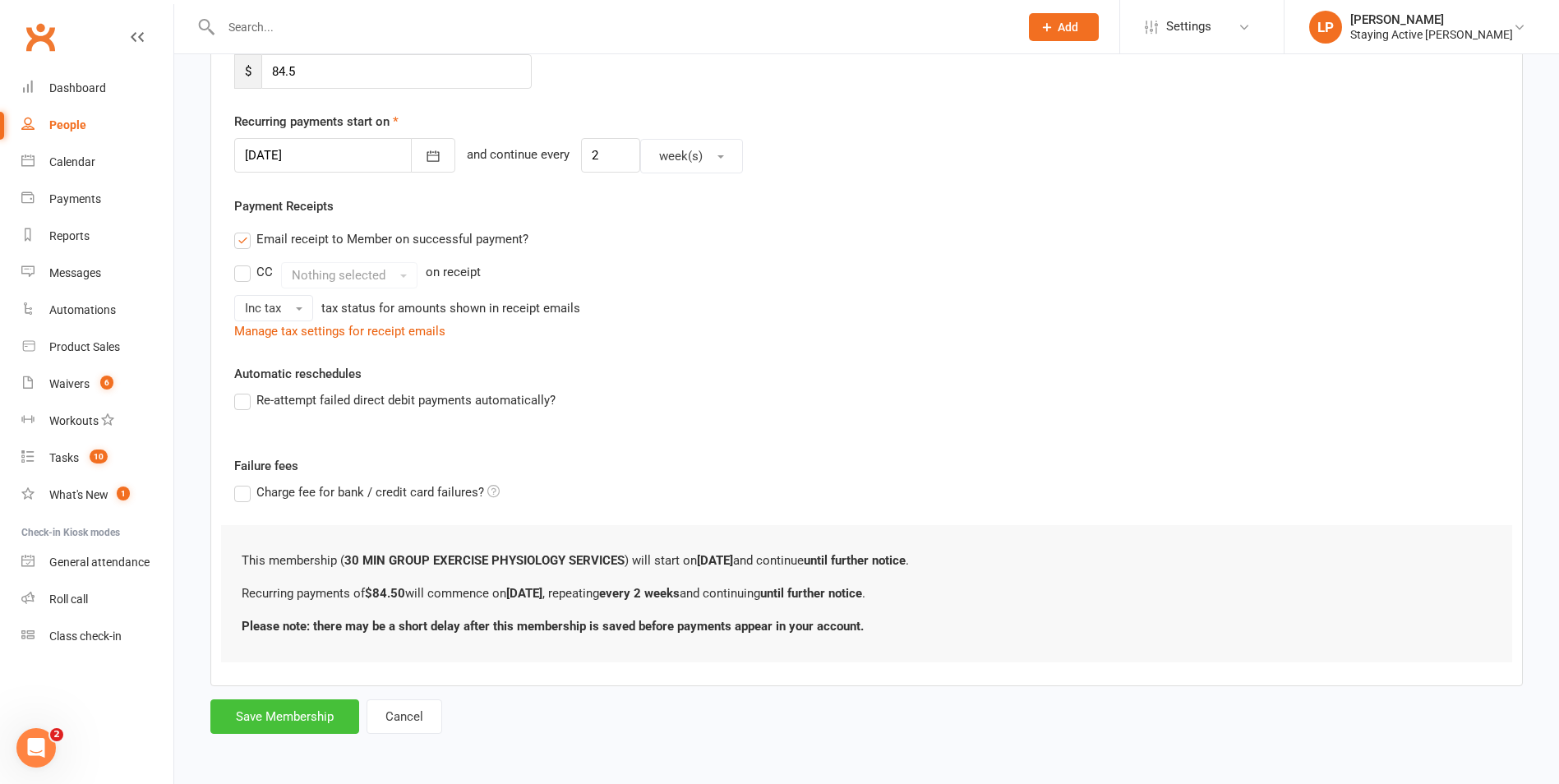
click at [245, 713] on button "Save Membership" at bounding box center [285, 716] width 149 height 35
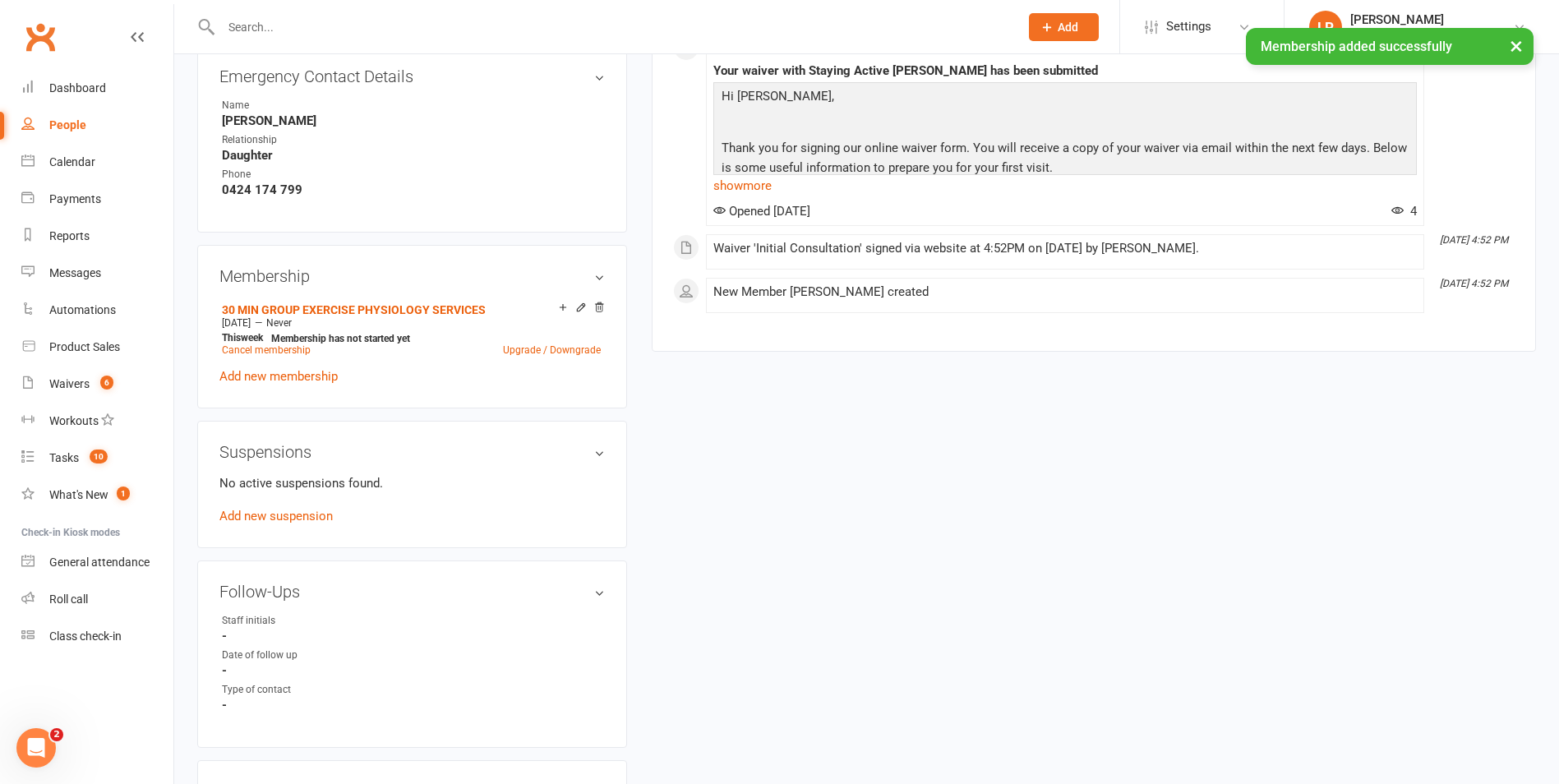
scroll to position [1068, 0]
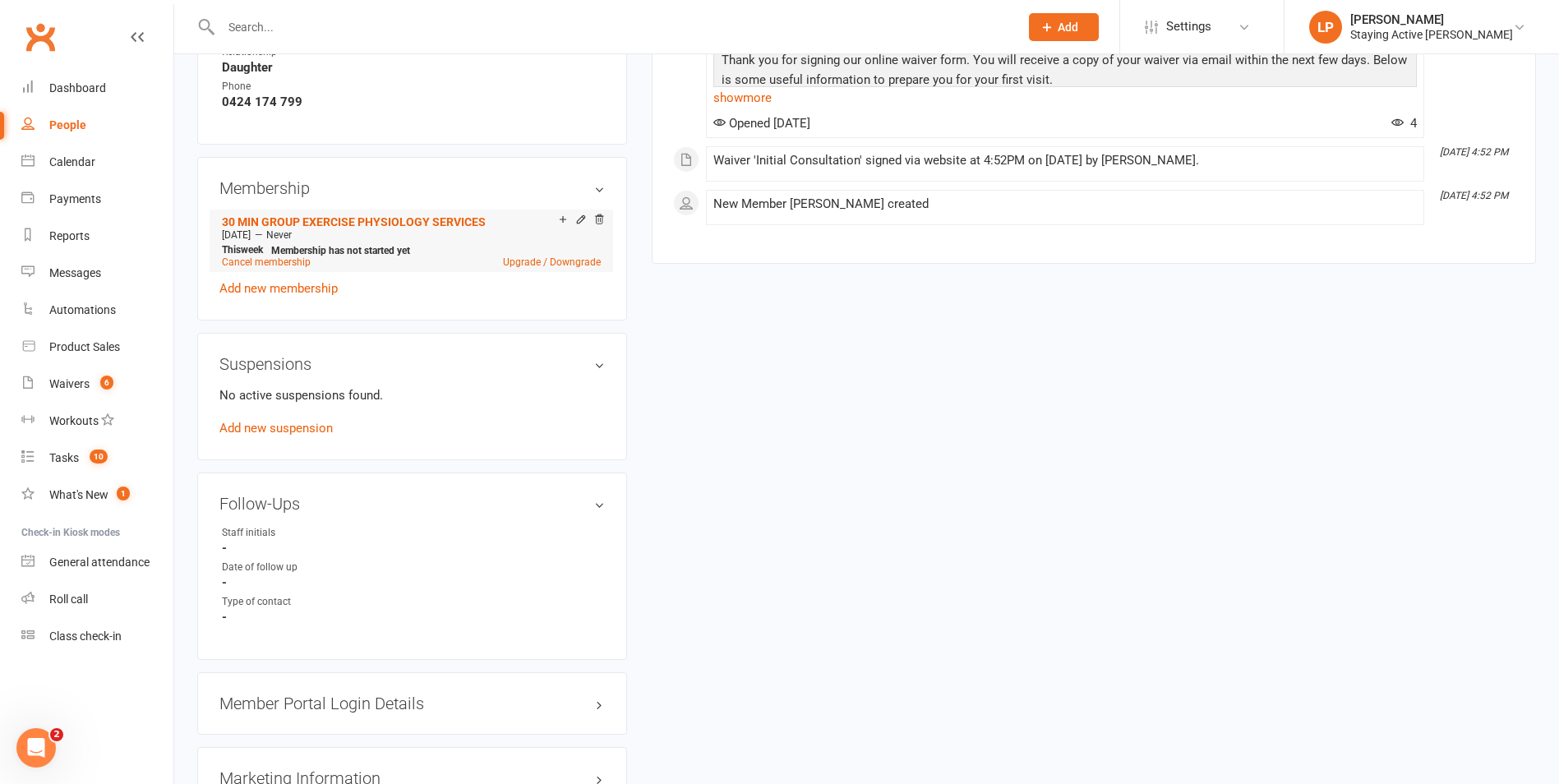
drag, startPoint x: 239, startPoint y: 236, endPoint x: 262, endPoint y: 233, distance: 23.2
click at [251, 233] on span "[DATE]" at bounding box center [237, 235] width 29 height 12
